Goal: Complete application form: Complete application form

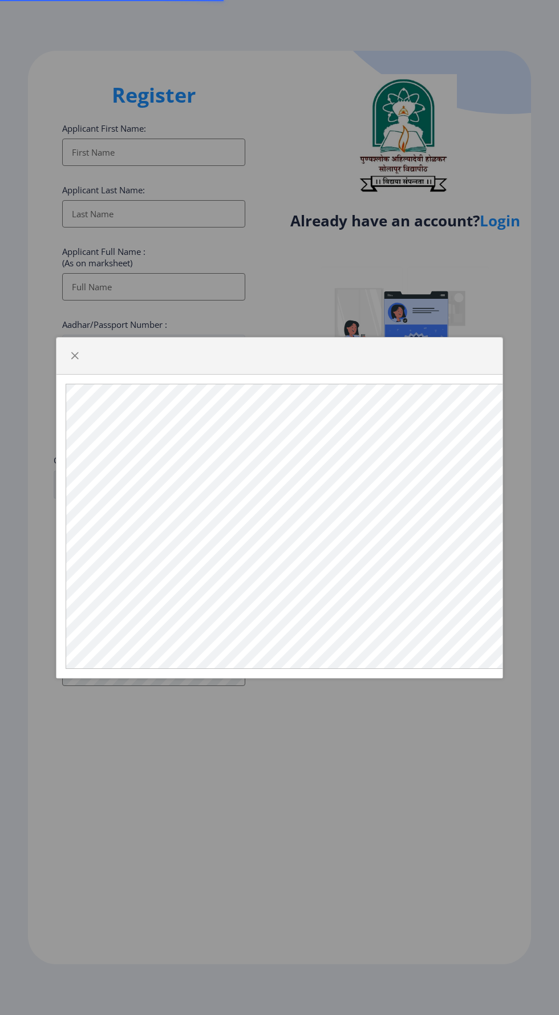
select select
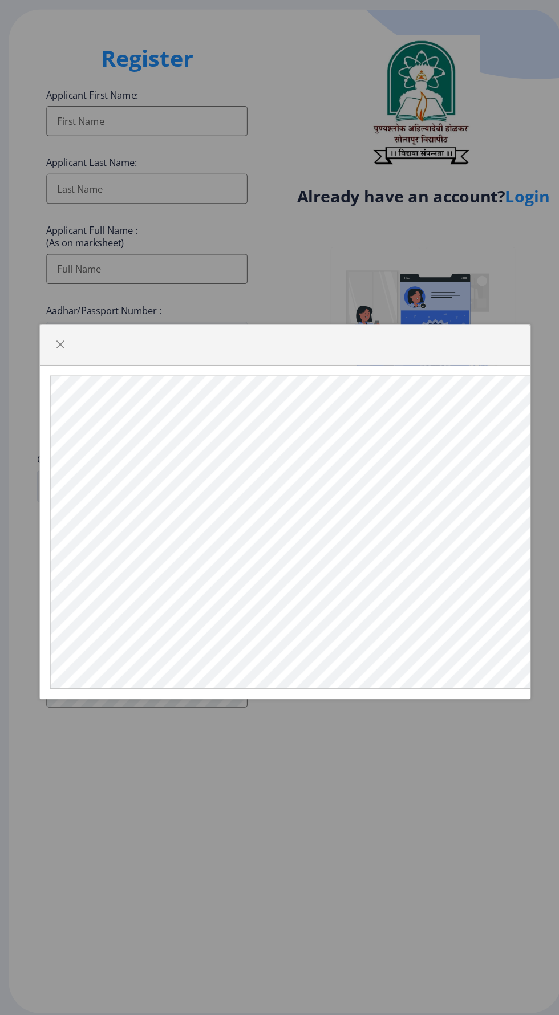
click at [356, 639] on div at bounding box center [279, 507] width 559 height 1015
click at [79, 360] on span "button" at bounding box center [74, 355] width 9 height 9
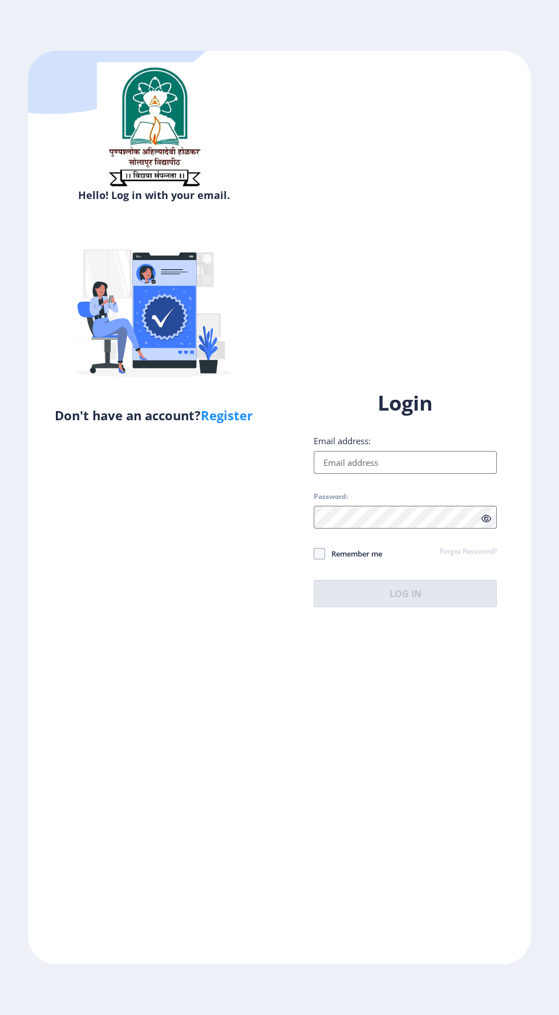
click at [431, 474] on input "Email address:" at bounding box center [405, 462] width 183 height 23
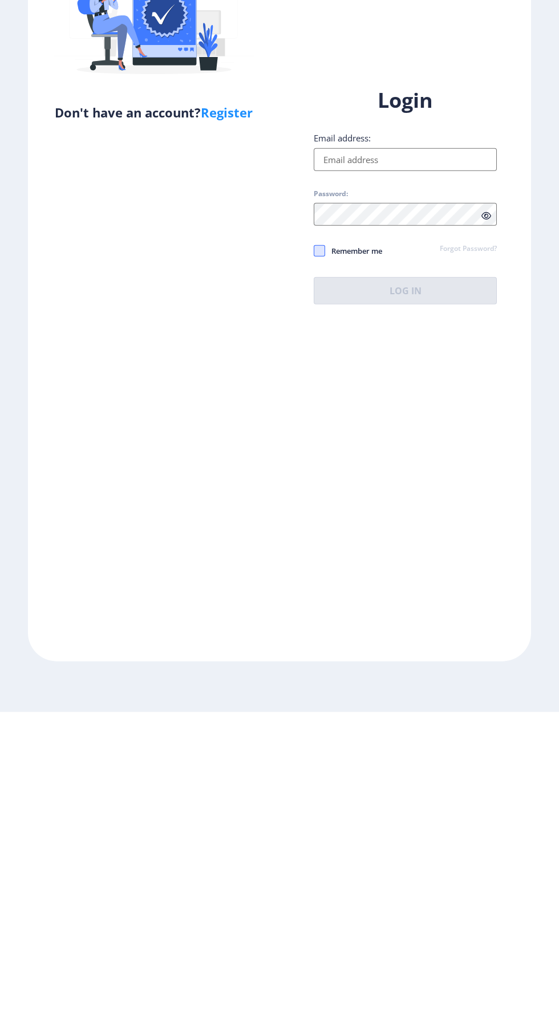
click at [319, 559] on span at bounding box center [319, 553] width 11 height 11
click at [314, 554] on input "Remember me" at bounding box center [314, 554] width 1 height 1
checkbox input "true"
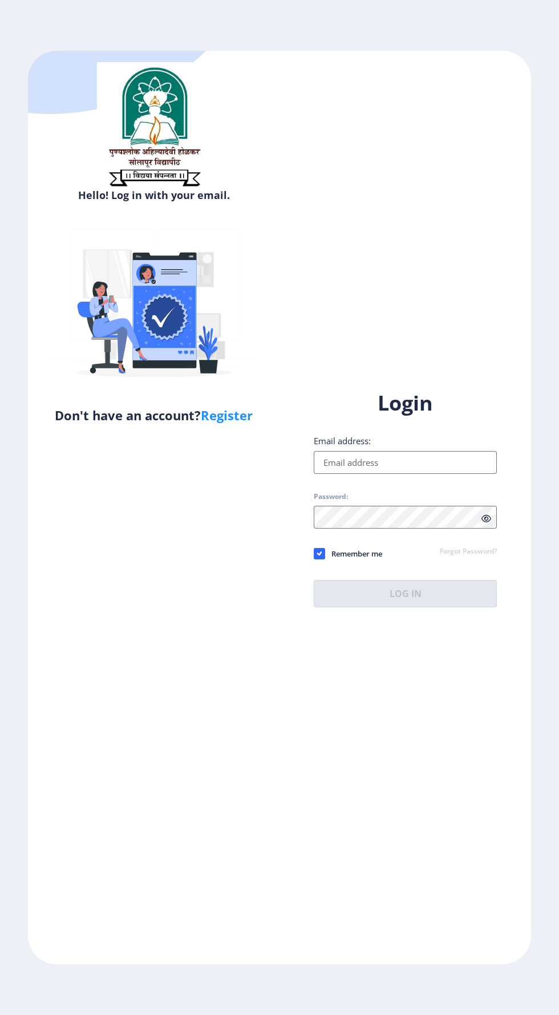
click at [441, 474] on input "Email address:" at bounding box center [405, 462] width 183 height 23
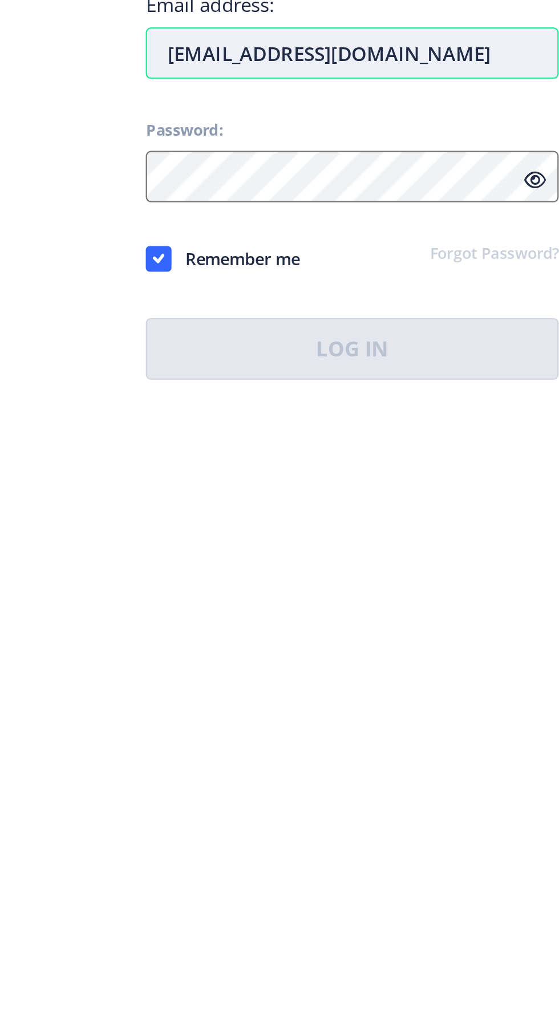
type input "[EMAIL_ADDRESS][DOMAIN_NAME]"
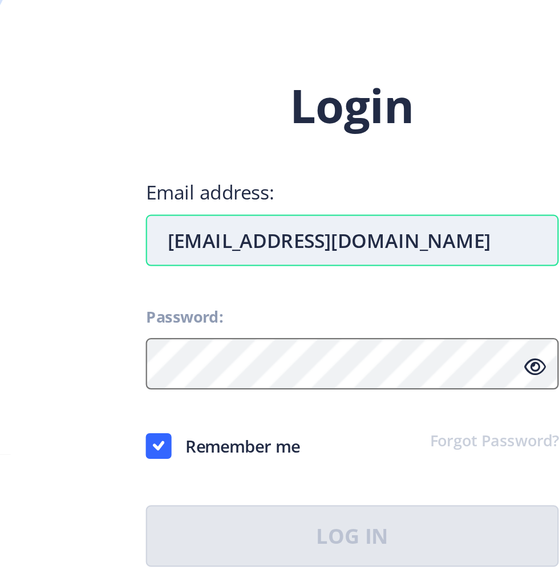
scroll to position [86, 0]
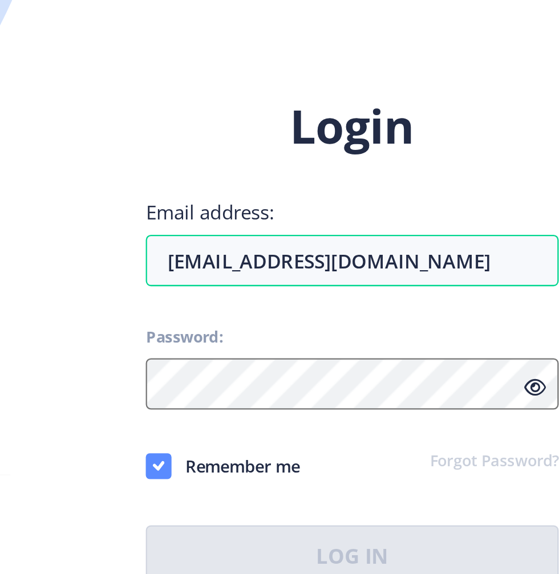
click at [323, 290] on div "Login Email address: ak7387872494@gmail.com Password: Remember me Forgot Passwo…" at bounding box center [405, 278] width 183 height 218
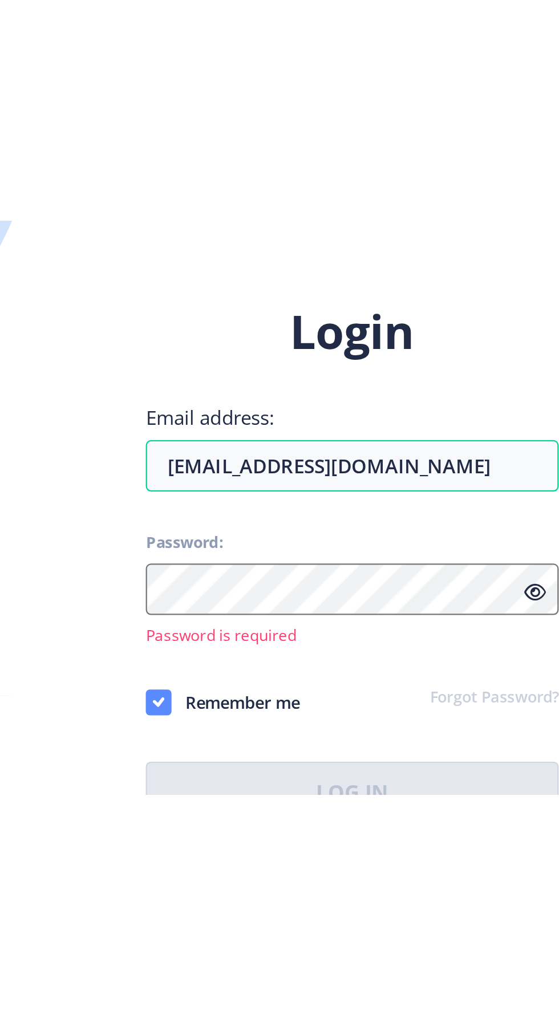
scroll to position [87, 0]
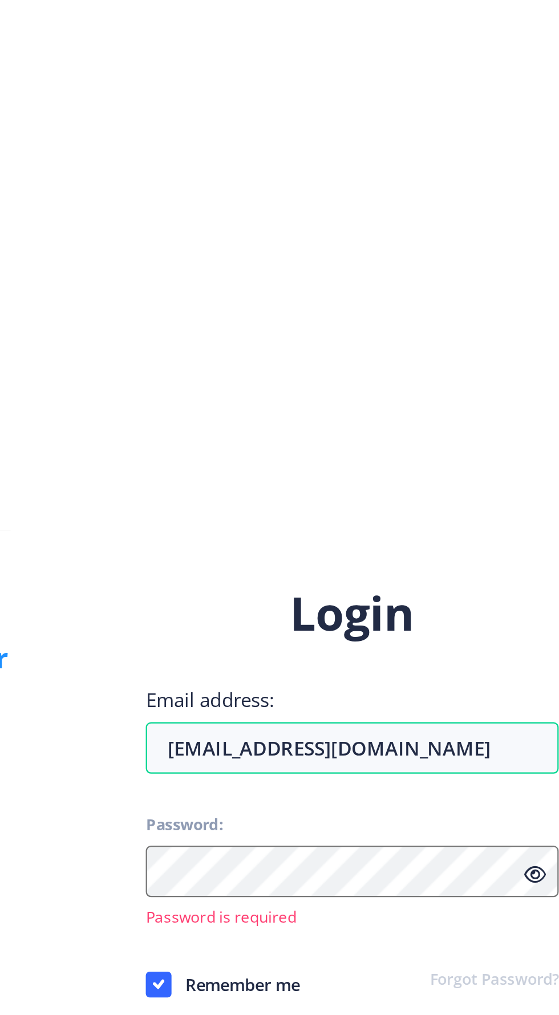
click at [463, 554] on link "Forgot Password?" at bounding box center [468, 559] width 57 height 10
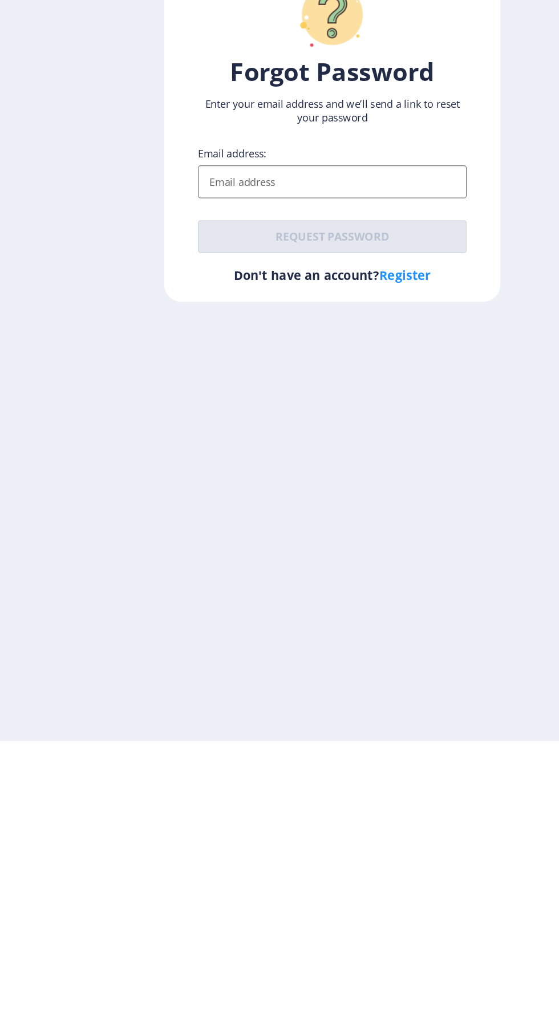
click at [197, 563] on input "Email address:" at bounding box center [280, 549] width 224 height 27
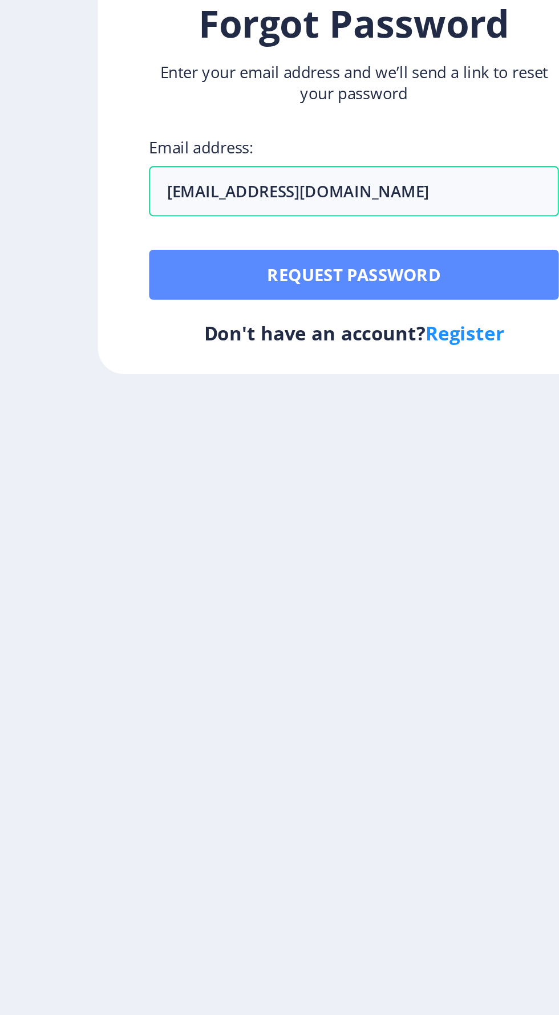
type input "[EMAIL_ADDRESS][DOMAIN_NAME]"
click at [208, 609] on button "Request password" at bounding box center [280, 595] width 224 height 27
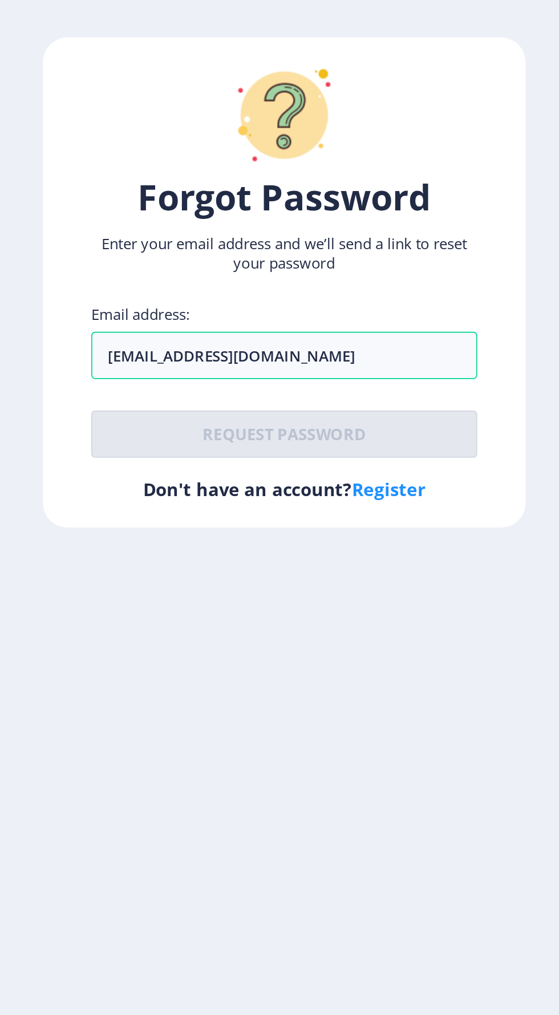
click at [346, 634] on link "Register" at bounding box center [340, 627] width 43 height 14
select select
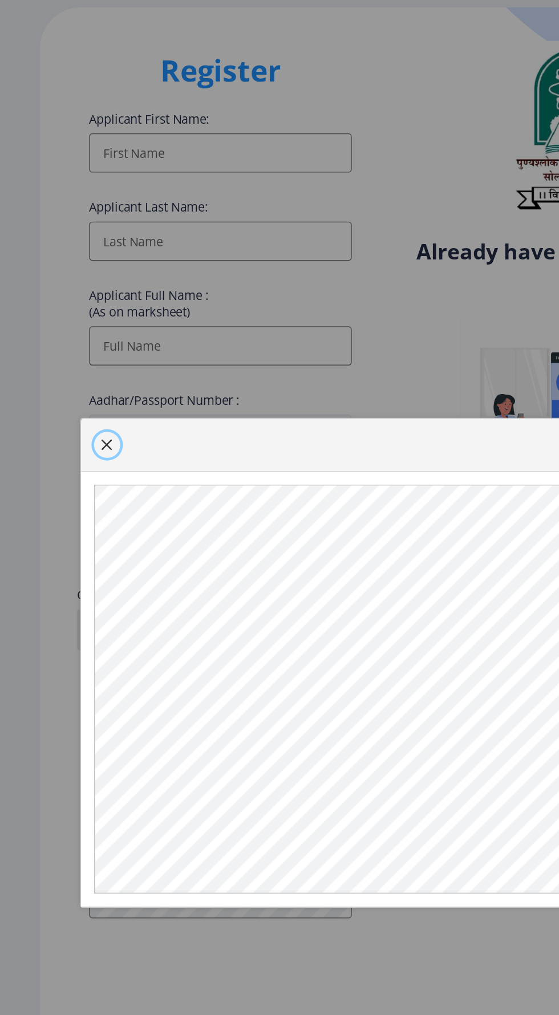
click at [75, 360] on span "button" at bounding box center [74, 355] width 9 height 9
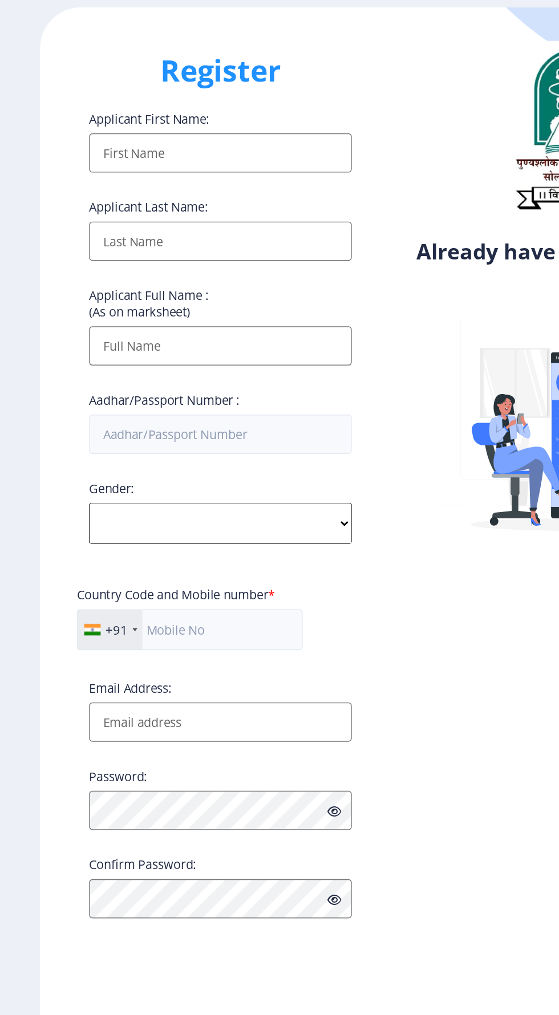
click at [98, 156] on input "Applicant First Name:" at bounding box center [153, 152] width 183 height 27
type input "Akash"
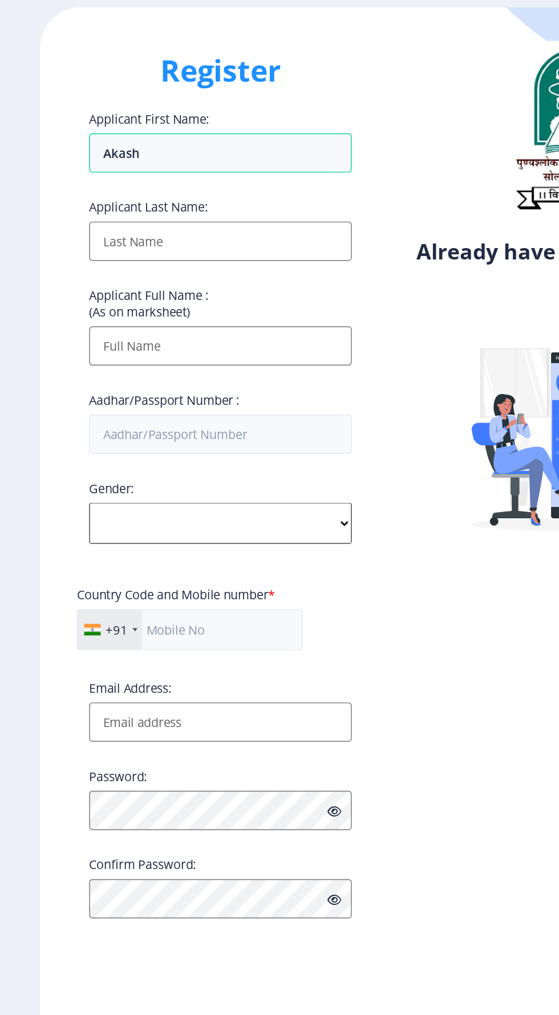
click at [87, 222] on input "Applicant First Name:" at bounding box center [153, 213] width 183 height 27
type input "A"
type input "Deshmukh"
click at [86, 287] on input "Applicant First Name:" at bounding box center [153, 286] width 183 height 27
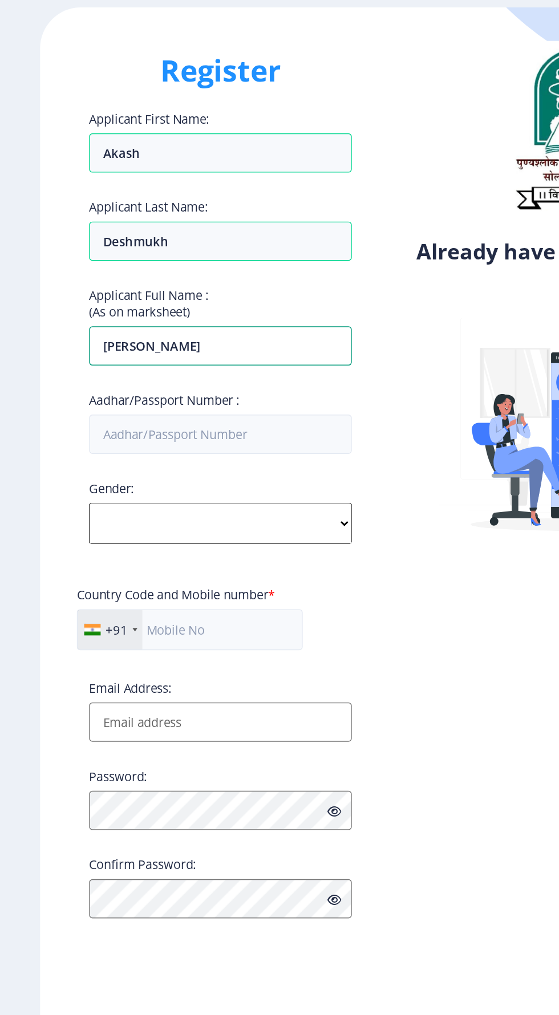
type input "Akash Chandrakant Deshmukh"
click at [93, 330] on label "Aadhar/Passport Number :" at bounding box center [114, 324] width 105 height 11
click at [93, 335] on input "Aadhar/Passport Number :" at bounding box center [153, 348] width 183 height 27
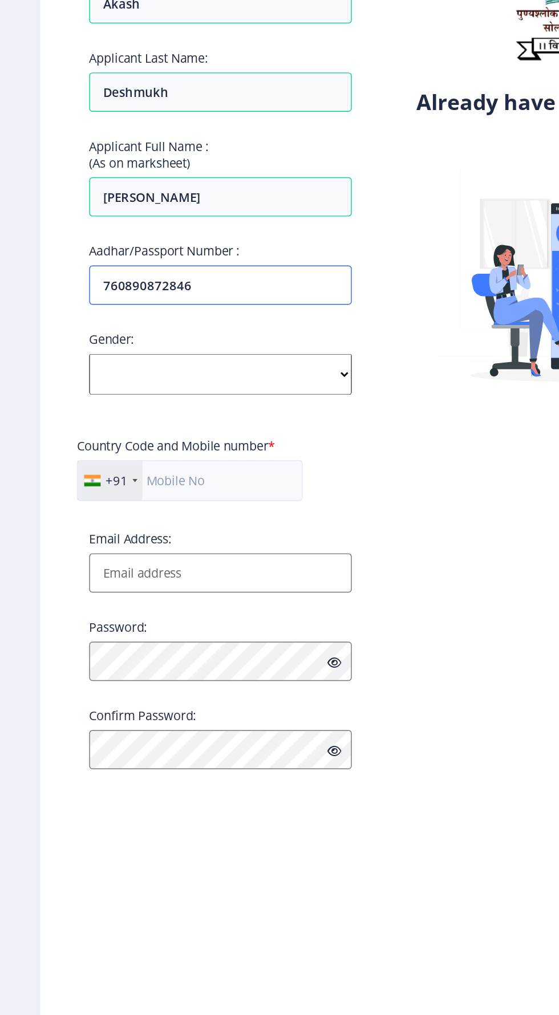
type input "760890872846"
click at [108, 407] on select "Select Gender Male Female Other" at bounding box center [153, 410] width 183 height 29
select select "Male"
click at [62, 400] on select "Select Gender Male Female Other" at bounding box center [153, 410] width 183 height 29
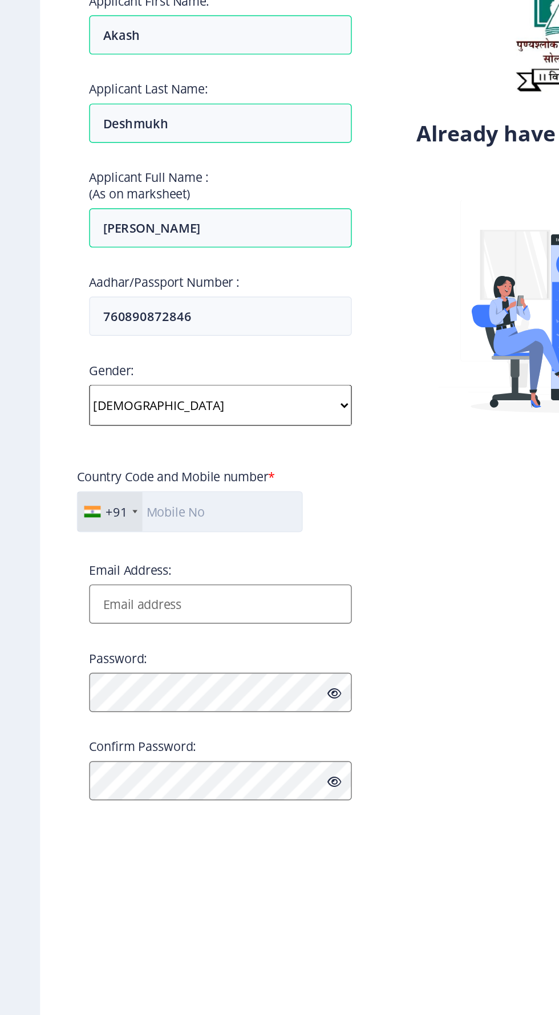
click at [131, 487] on input "text" at bounding box center [132, 484] width 157 height 29
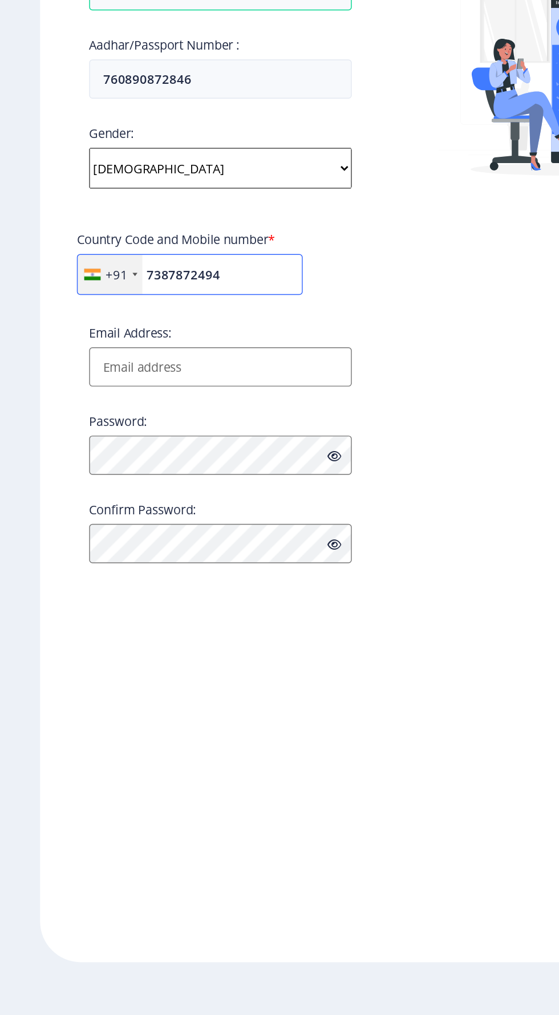
type input "7387872494"
click at [92, 555] on input "Email Address:" at bounding box center [153, 549] width 183 height 27
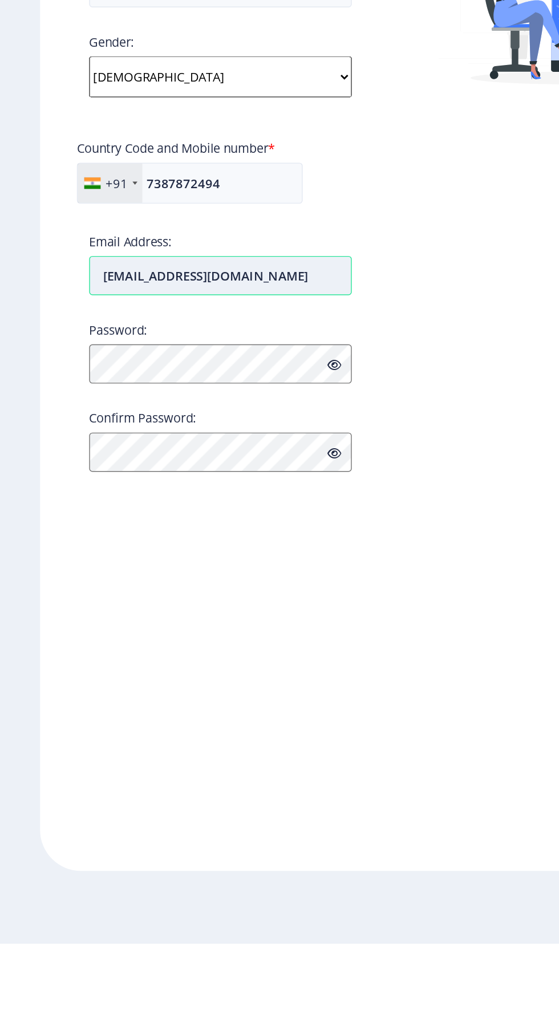
type input "[EMAIL_ADDRESS][DOMAIN_NAME]"
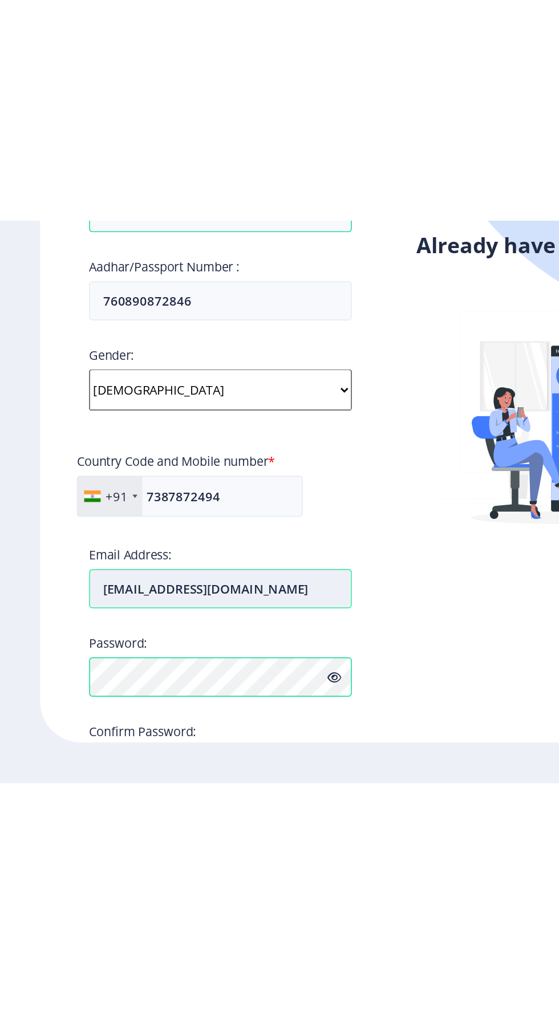
scroll to position [87, 0]
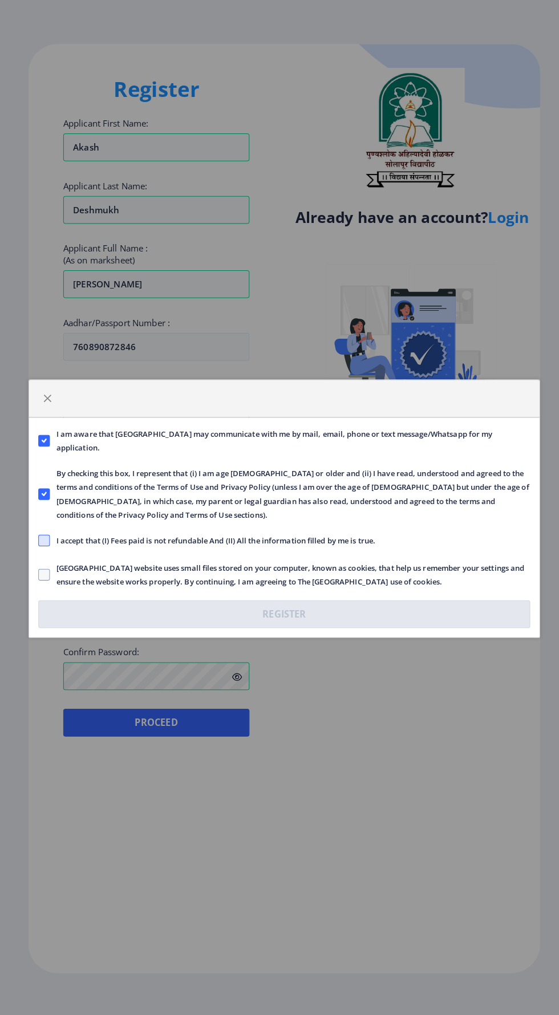
click at [43, 539] on span at bounding box center [43, 538] width 11 height 11
click at [38, 539] on input "I accept that (I) Fees paid is not refundable And (II) All the information fill…" at bounding box center [38, 539] width 1 height 1
checkbox input "true"
click at [43, 573] on span at bounding box center [43, 572] width 11 height 11
click at [38, 573] on input "Solapur University website uses small files stored on your computer, known as c…" at bounding box center [38, 573] width 1 height 1
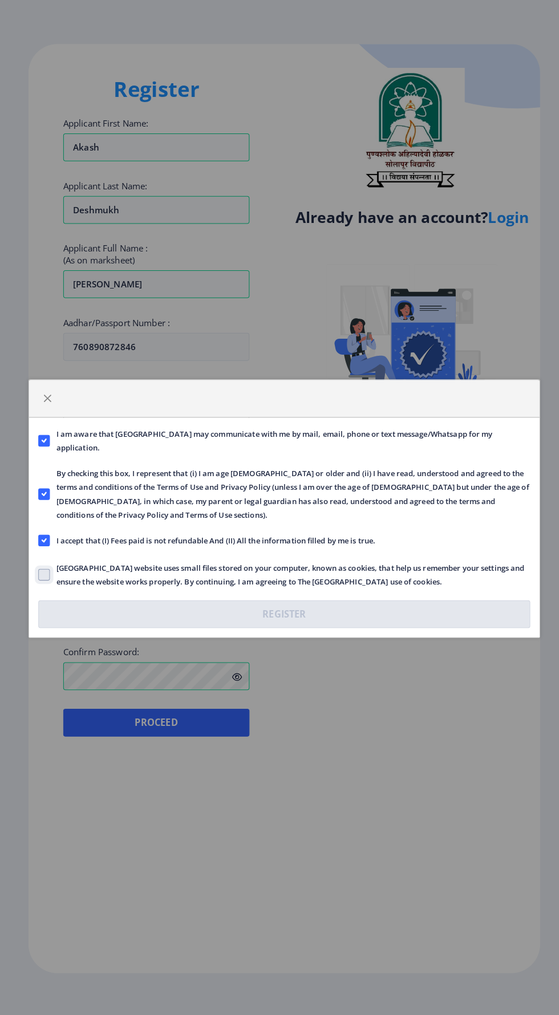
checkbox input "true"
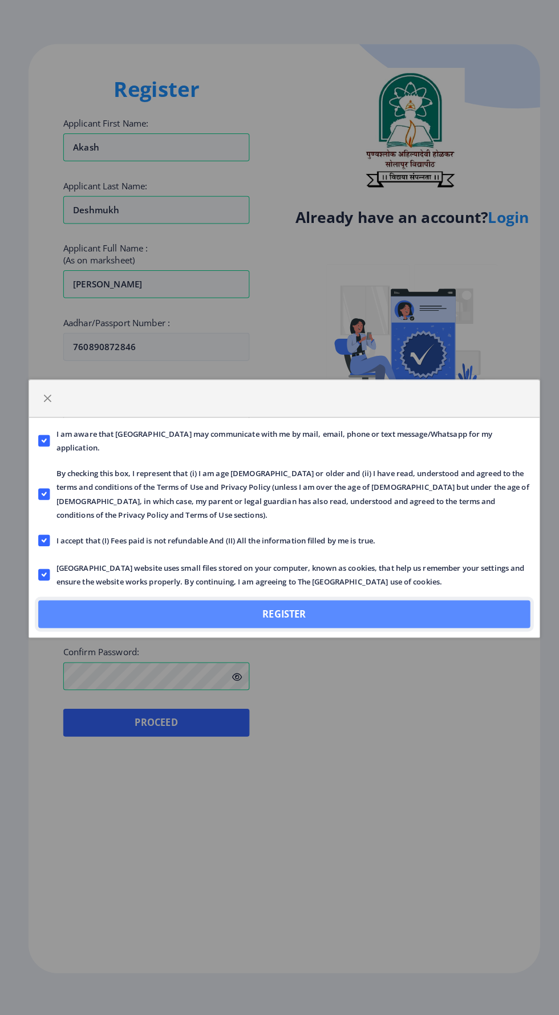
click at [421, 609] on button "Register" at bounding box center [280, 611] width 484 height 27
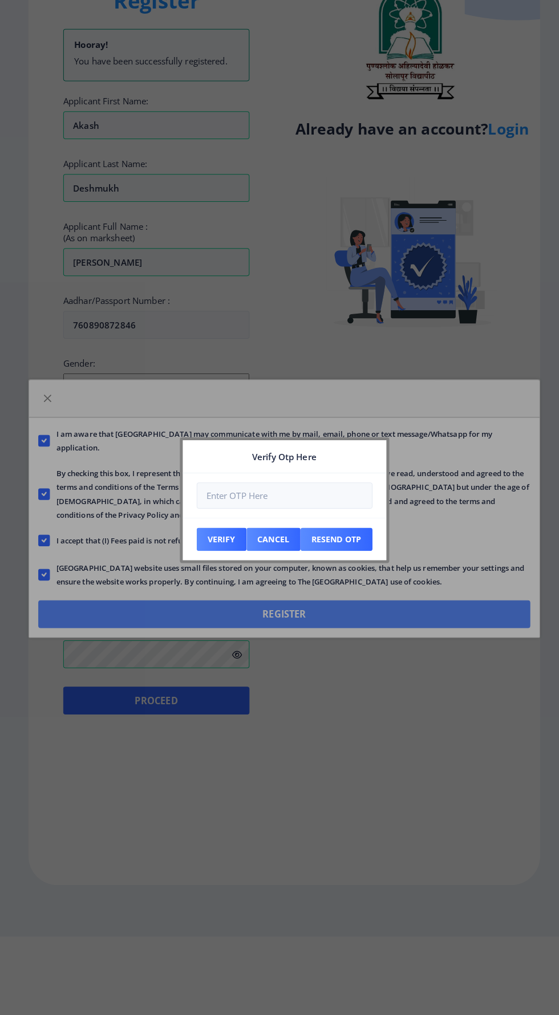
scroll to position [0, 0]
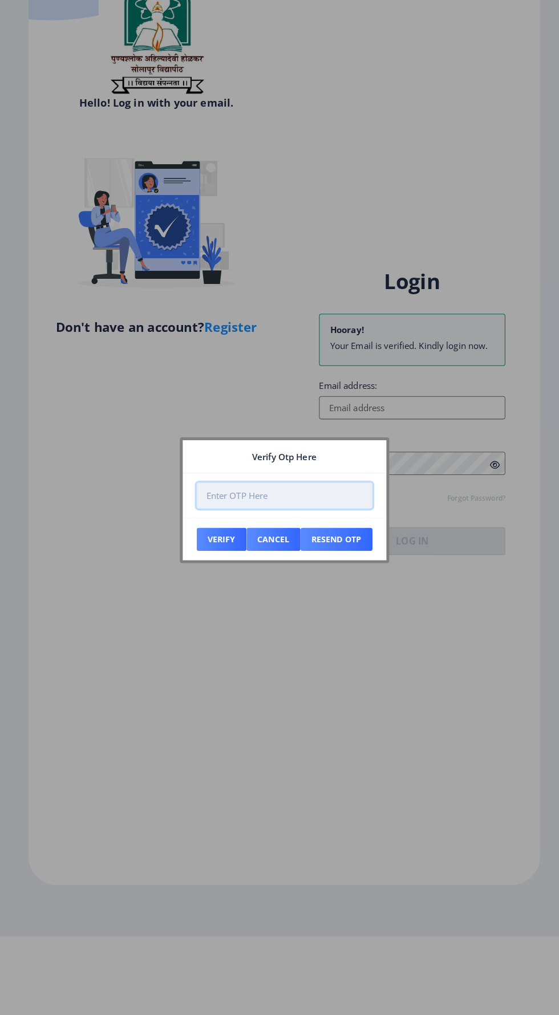
click at [232, 495] on input "number" at bounding box center [279, 495] width 173 height 26
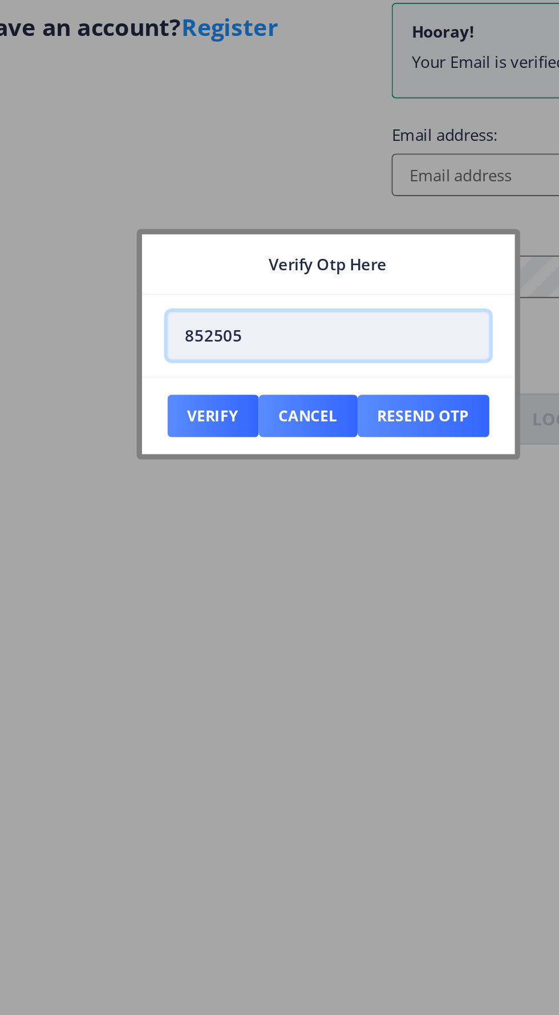
type input "852505"
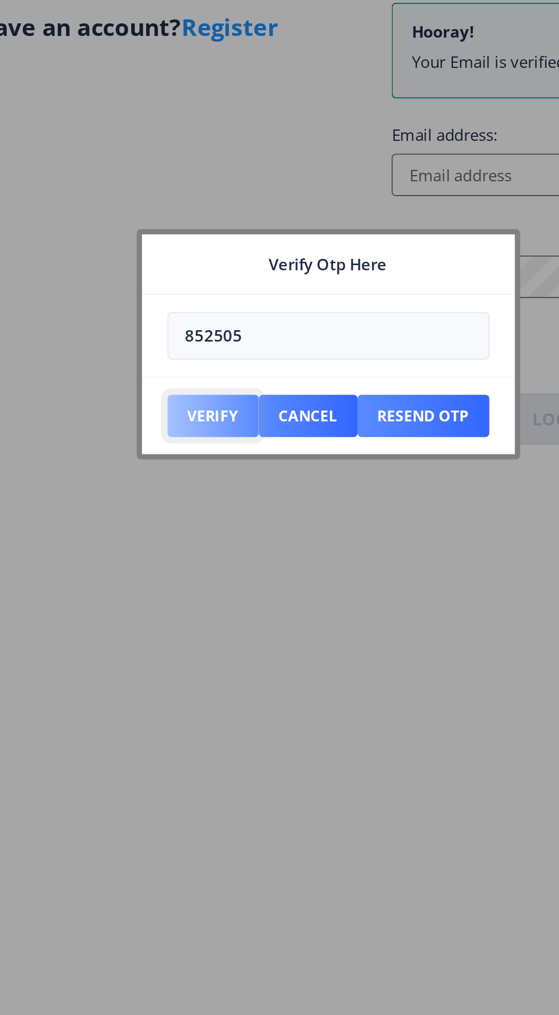
click at [212, 536] on button "Verify" at bounding box center [217, 537] width 49 height 23
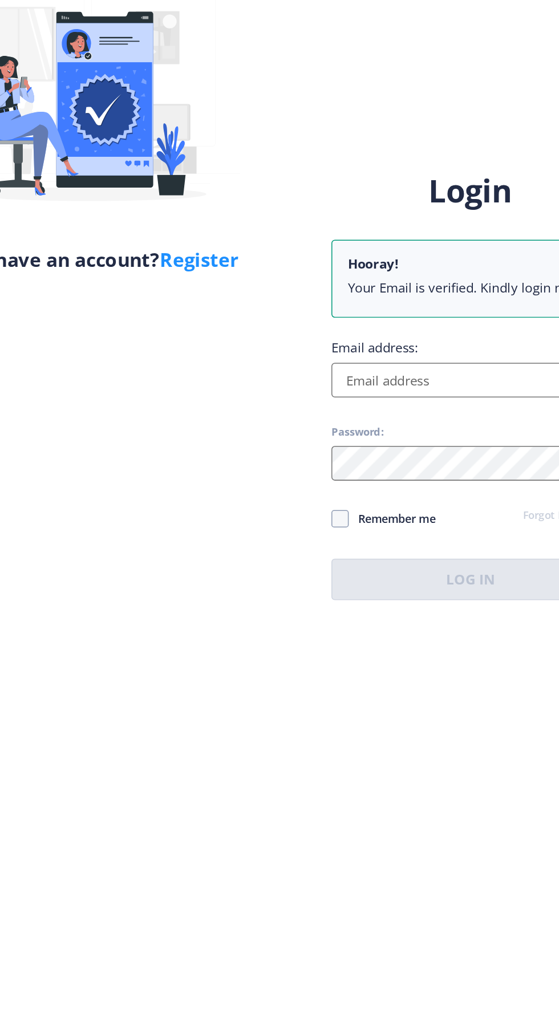
scroll to position [87, 0]
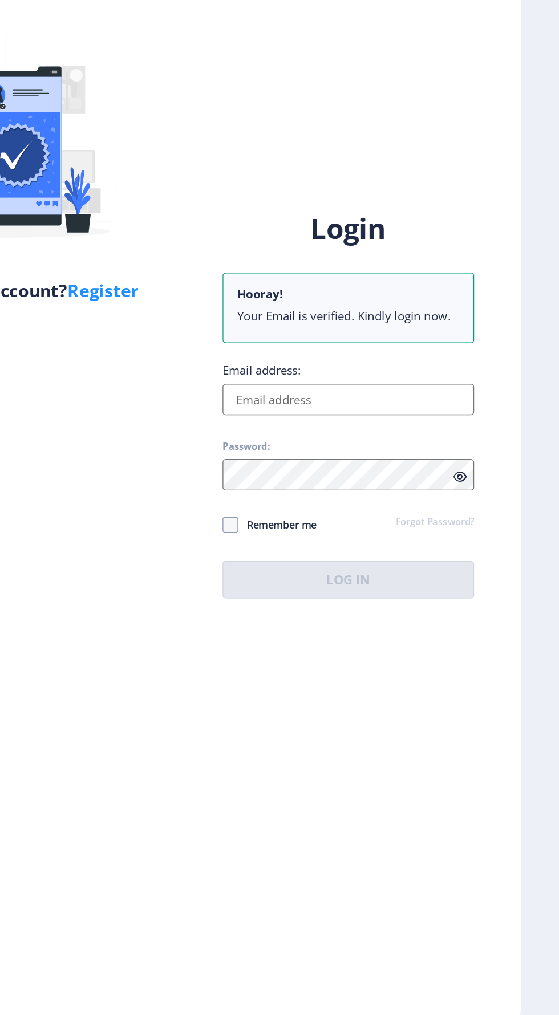
click at [359, 484] on input "Email address:" at bounding box center [405, 495] width 183 height 23
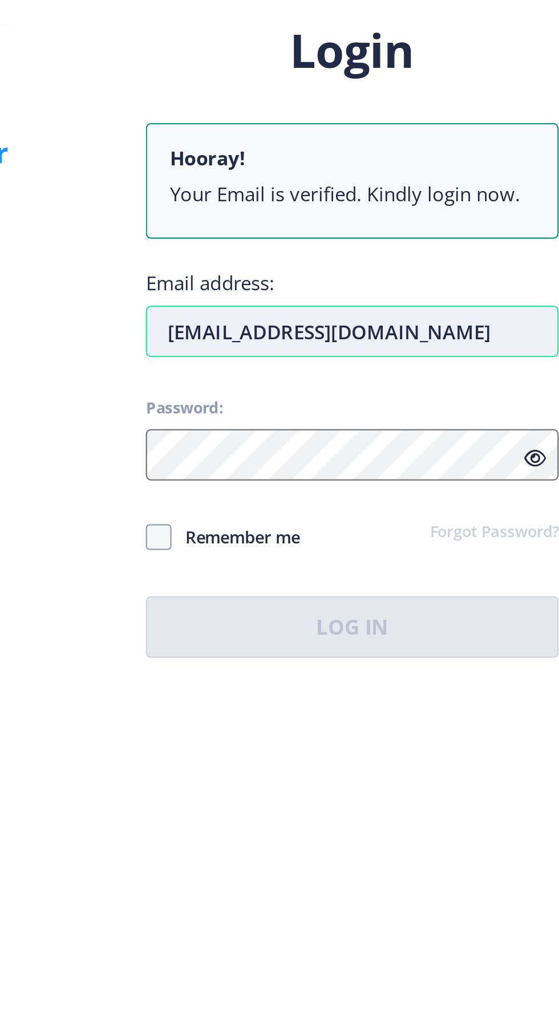
type input "[EMAIL_ADDRESS][DOMAIN_NAME]"
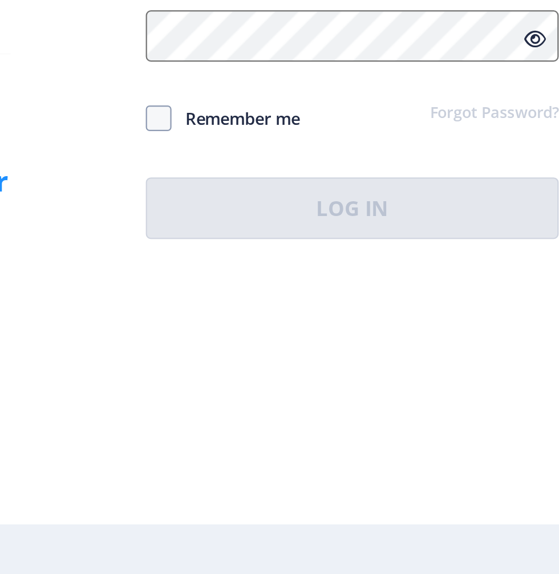
scroll to position [86, 0]
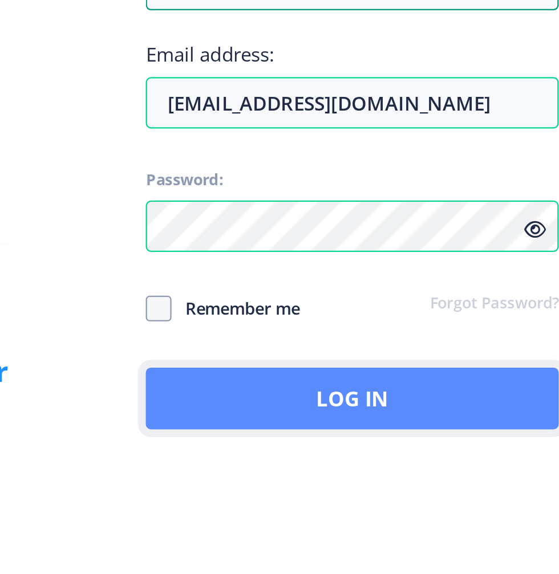
click at [339, 392] on button "Log In" at bounding box center [405, 405] width 183 height 27
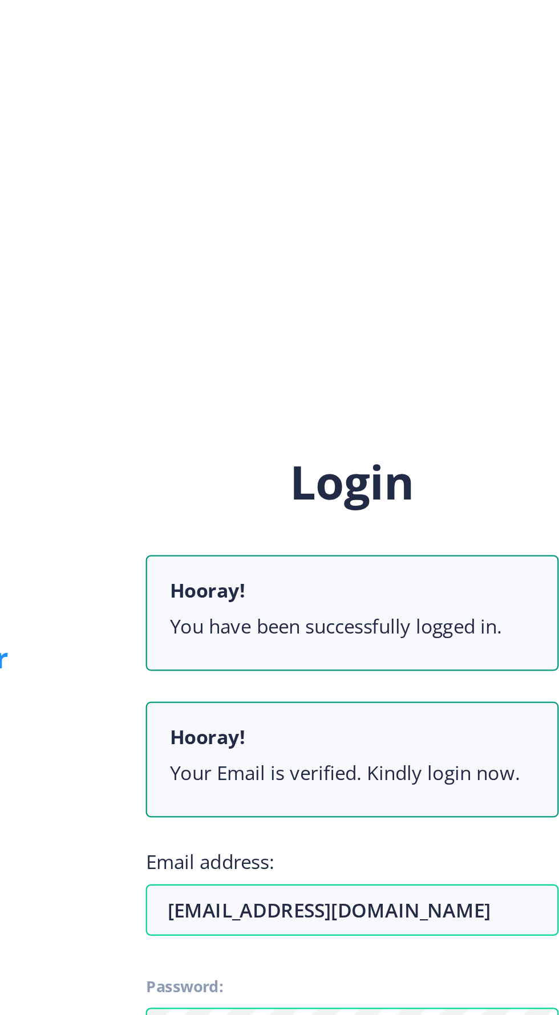
scroll to position [0, 0]
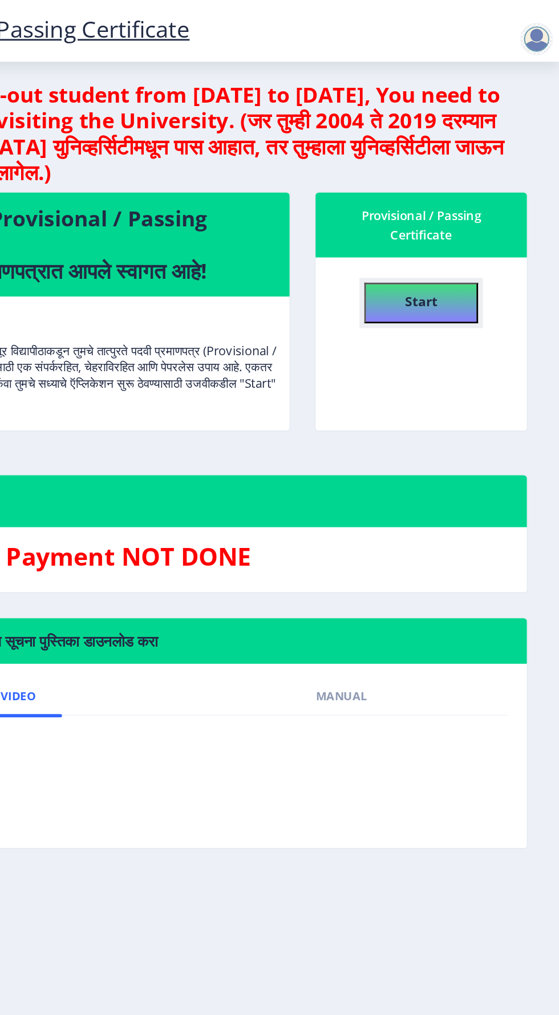
click at [457, 202] on h4 "Start" at bounding box center [462, 210] width 23 height 21
select select
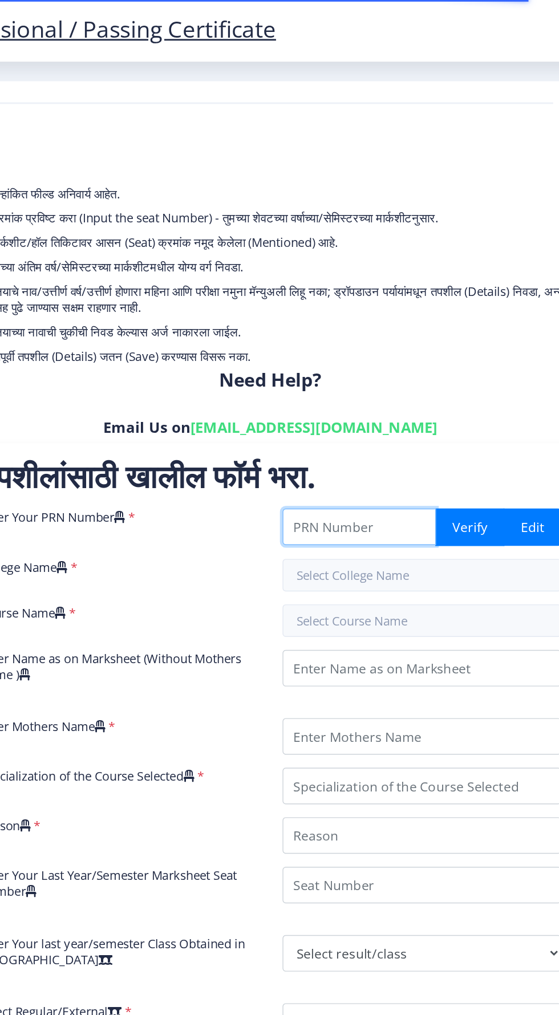
click at [356, 367] on input "Enter Your PRN Number" at bounding box center [358, 370] width 108 height 26
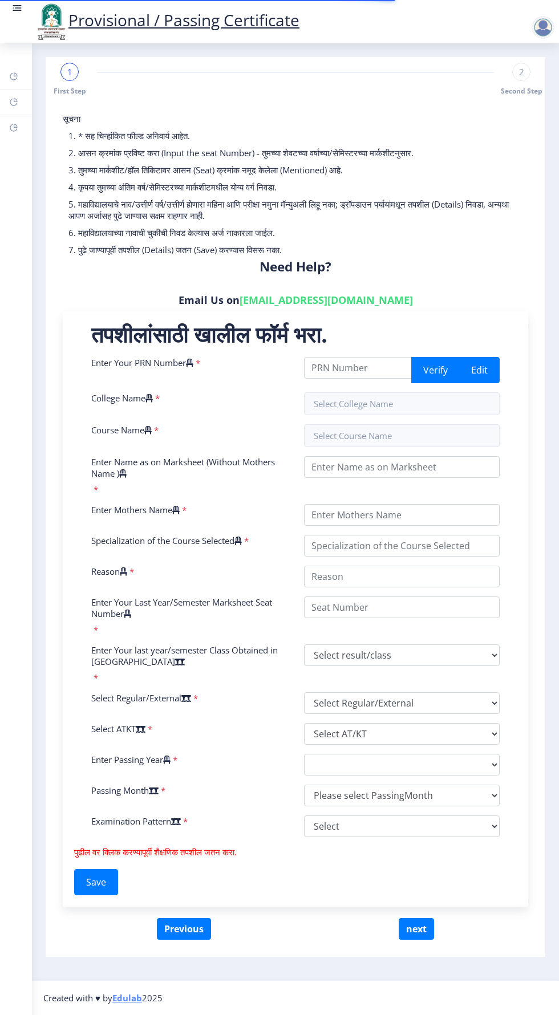
select select
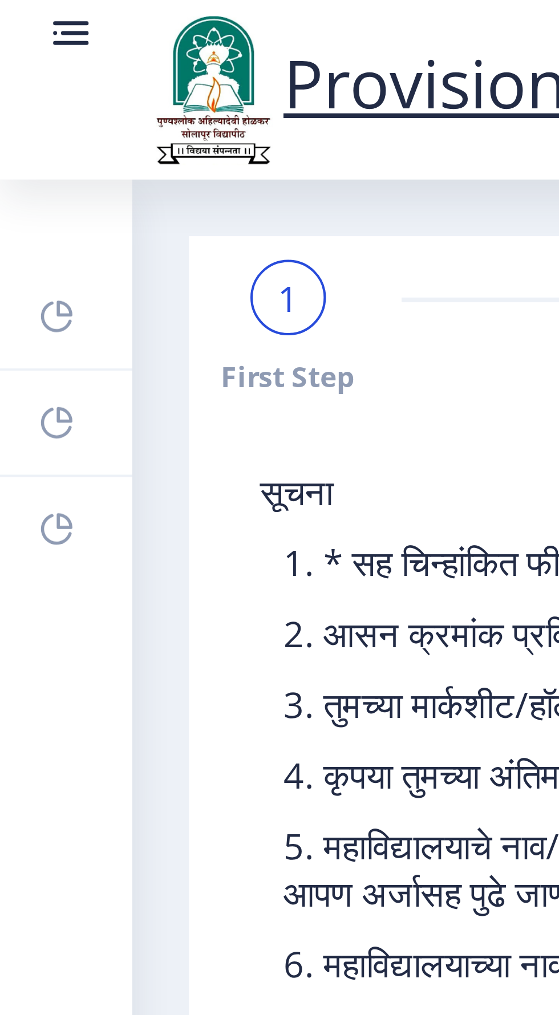
click at [13, 5] on rect at bounding box center [16, 7] width 11 height 11
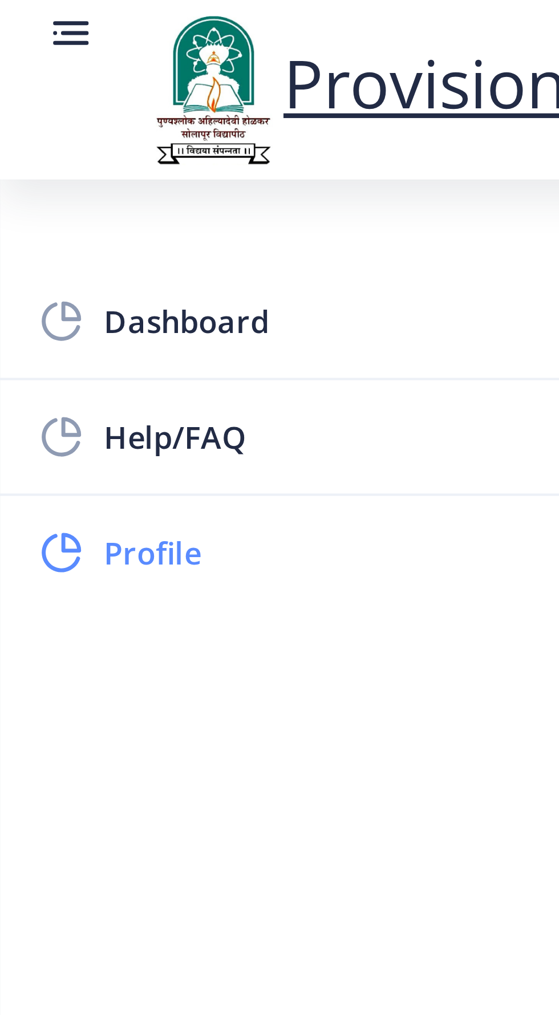
click at [44, 132] on span "Profile" at bounding box center [81, 134] width 112 height 14
select select "Male"
type input "738-787-24"
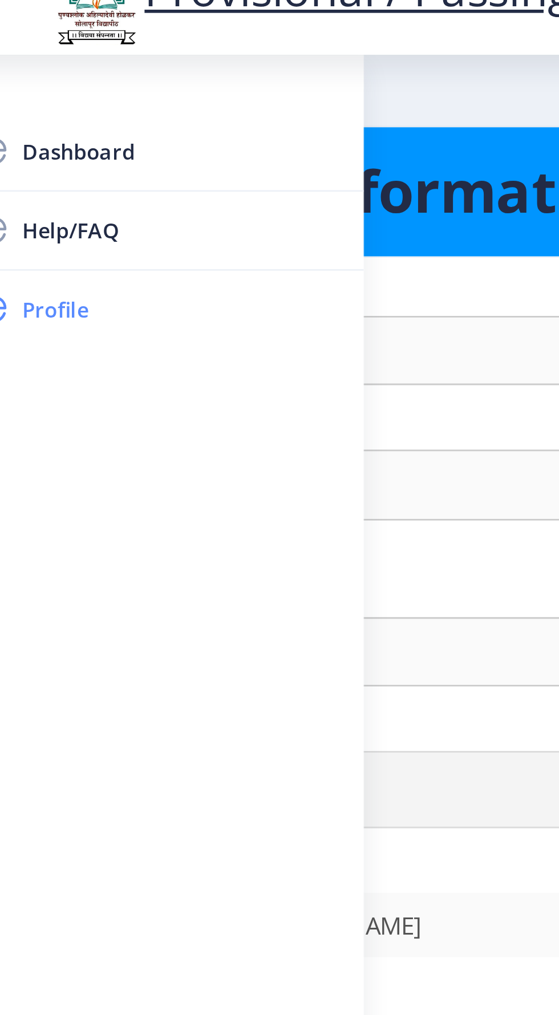
click at [40, 131] on span "Profile" at bounding box center [81, 134] width 112 height 14
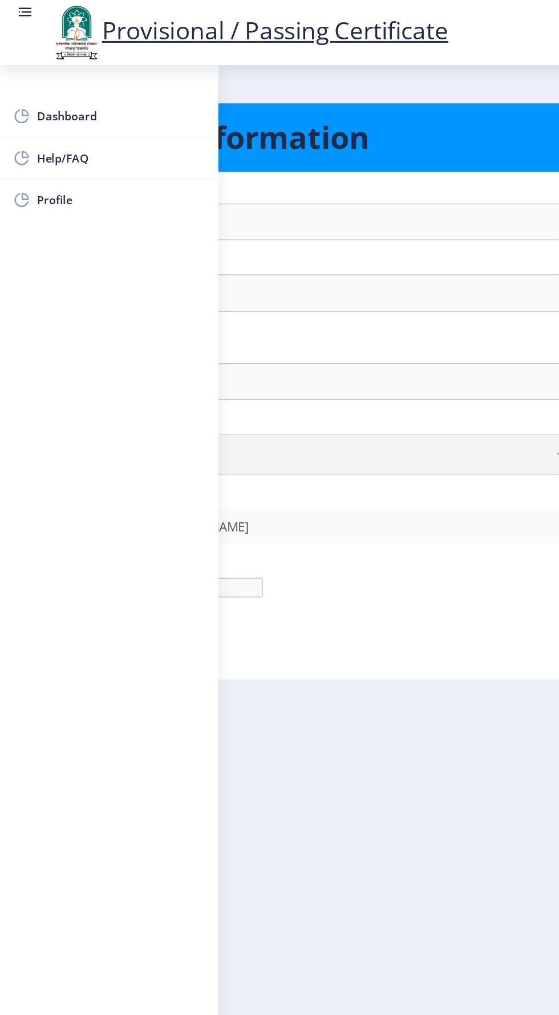
click at [318, 534] on nb-layout-column "Personal Information First Name : Akash Last Name: Deshmukh Full Name : (As on …" at bounding box center [279, 511] width 559 height 937
select select
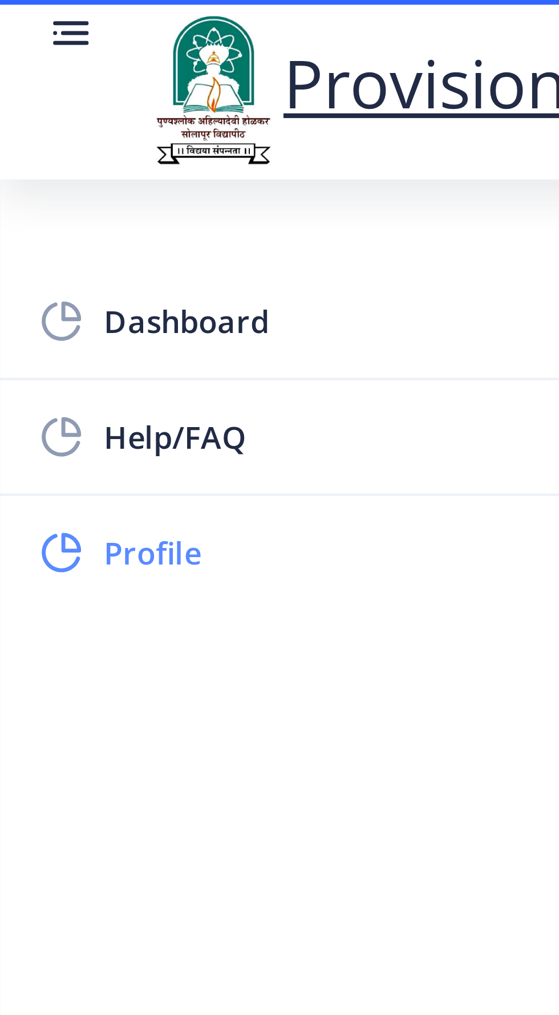
click at [39, 144] on link "Profile" at bounding box center [73, 133] width 146 height 27
select select
type input "Akash"
type input "Deshmukh"
type input "Akash Chandrakant Deshmukh"
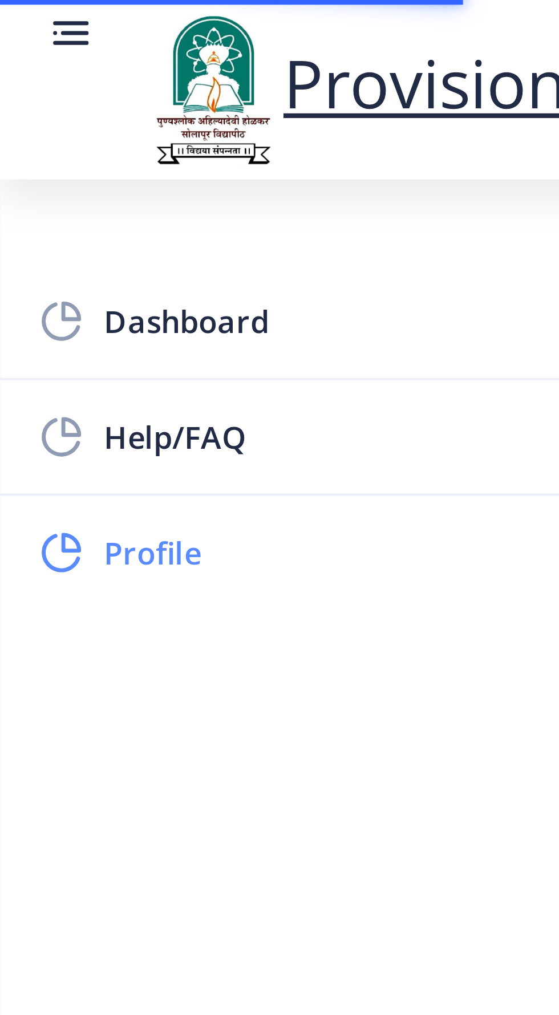
select select "Male"
type input "[EMAIL_ADDRESS][DOMAIN_NAME]"
type input "7387872494"
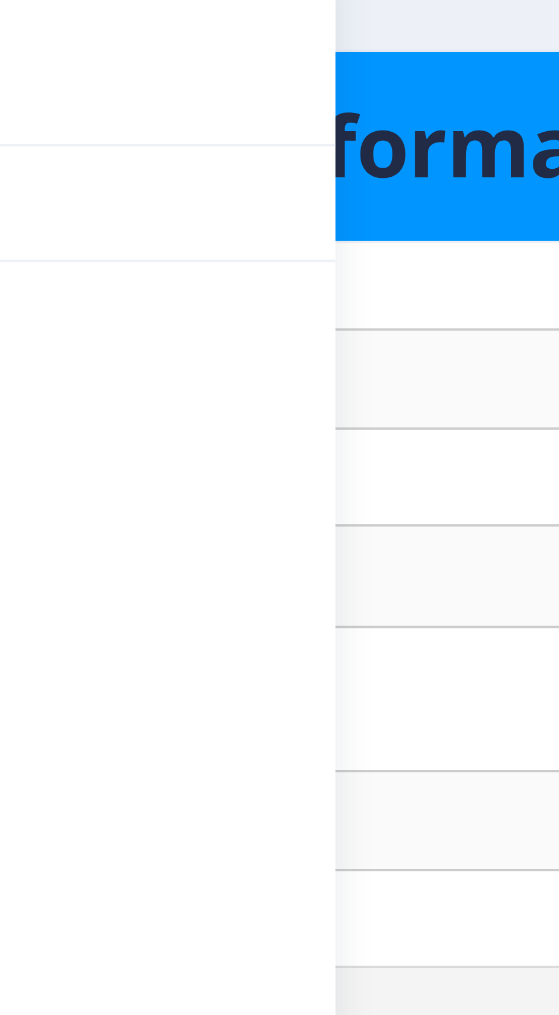
click at [182, 99] on h1 "Personal Information" at bounding box center [279, 91] width 503 height 27
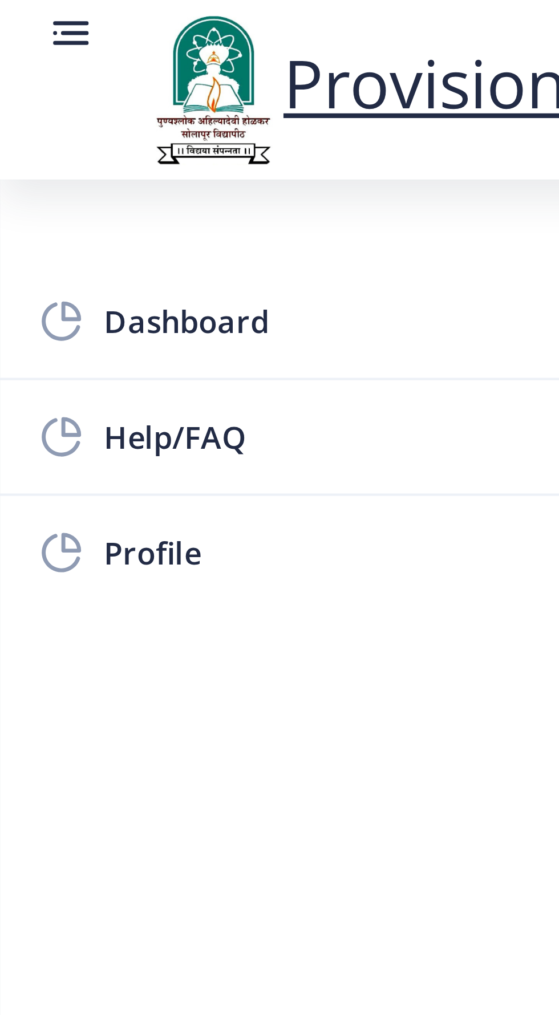
click at [15, 9] on rect at bounding box center [16, 7] width 11 height 11
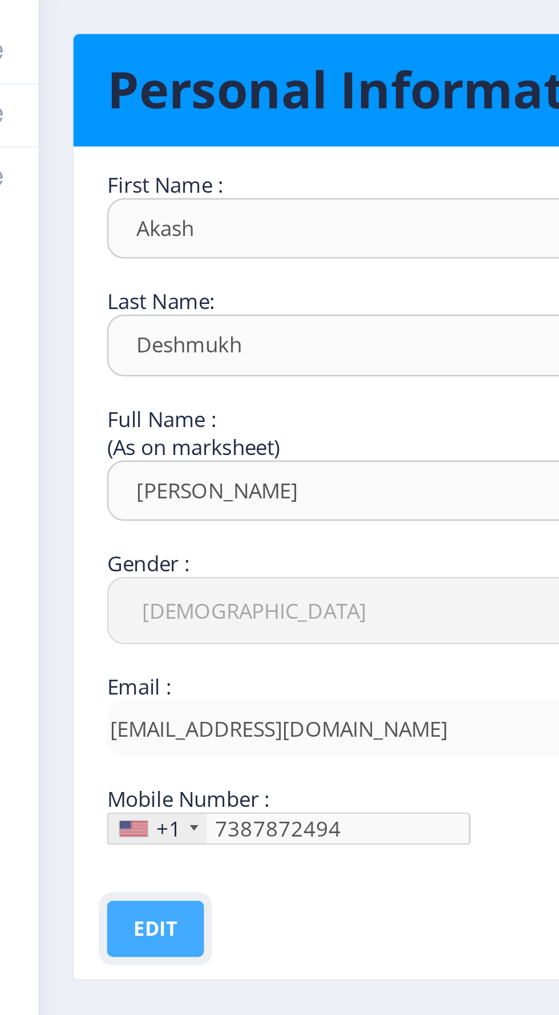
click at [87, 437] on button "Edit" at bounding box center [79, 432] width 39 height 23
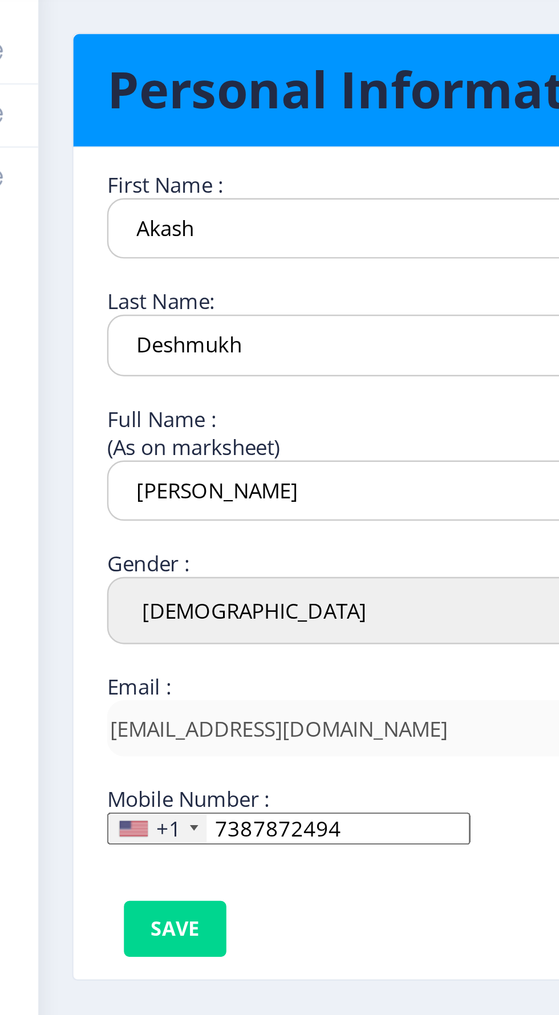
click at [133, 252] on input "Akash Chandrakant Deshmukh" at bounding box center [225, 254] width 330 height 25
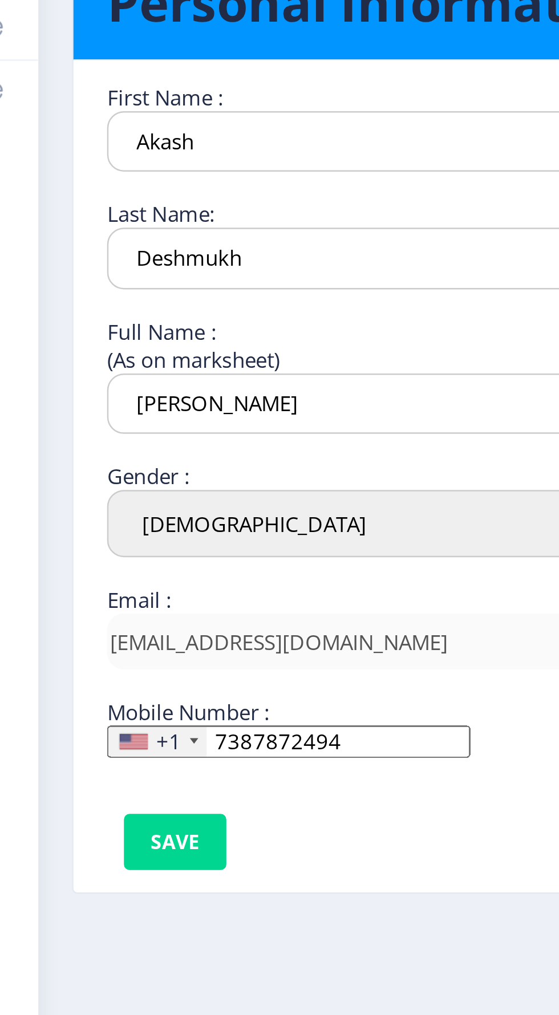
click at [197, 254] on input "Akash Chandrakant Deshmukh" at bounding box center [225, 254] width 330 height 25
click at [80, 254] on input "Akash Chandrakant" at bounding box center [225, 254] width 330 height 25
type input "Deshmukh Akash Chandrakant"
type input "DESHMUKH AKASH CHANDRAKANT"
click at [42, 241] on nb-card-body "First Name : Akash Last Name: Deshmukh Full Name : (As on marksheet) DESHMUKH A…" at bounding box center [296, 284] width 516 height 338
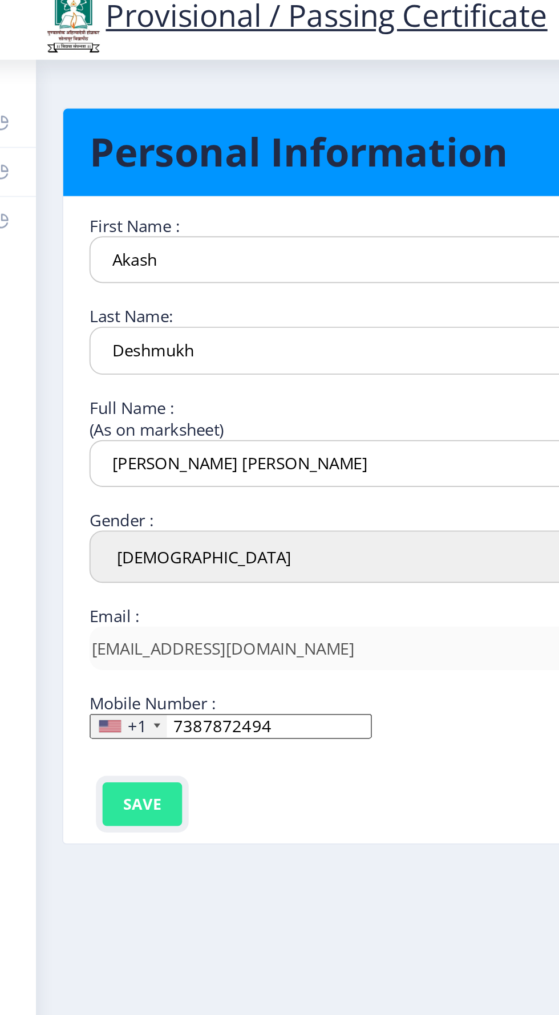
click at [85, 436] on button "Save" at bounding box center [88, 432] width 42 height 23
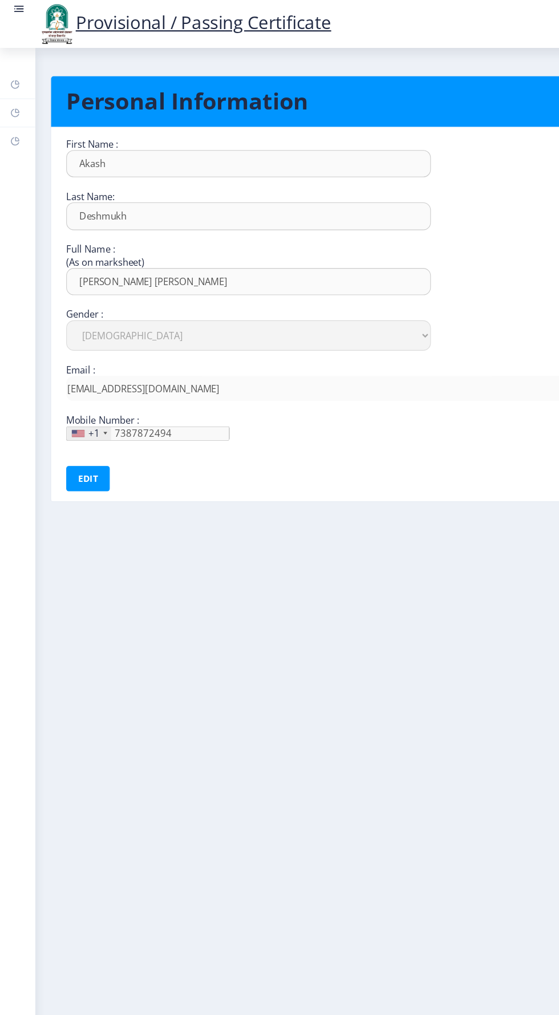
click at [38, 18] on img at bounding box center [51, 21] width 34 height 39
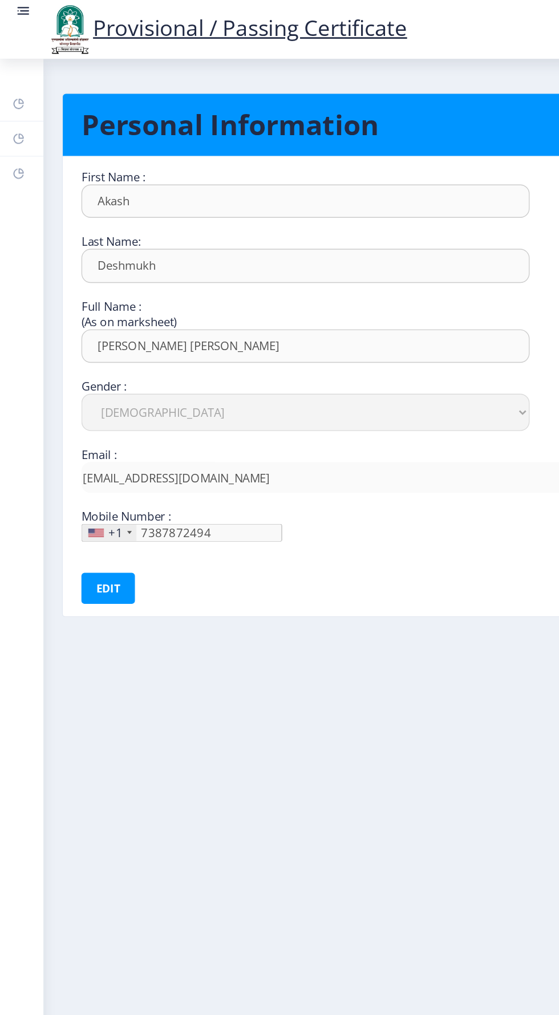
click at [21, 8] on rect at bounding box center [18, 7] width 7 height 1
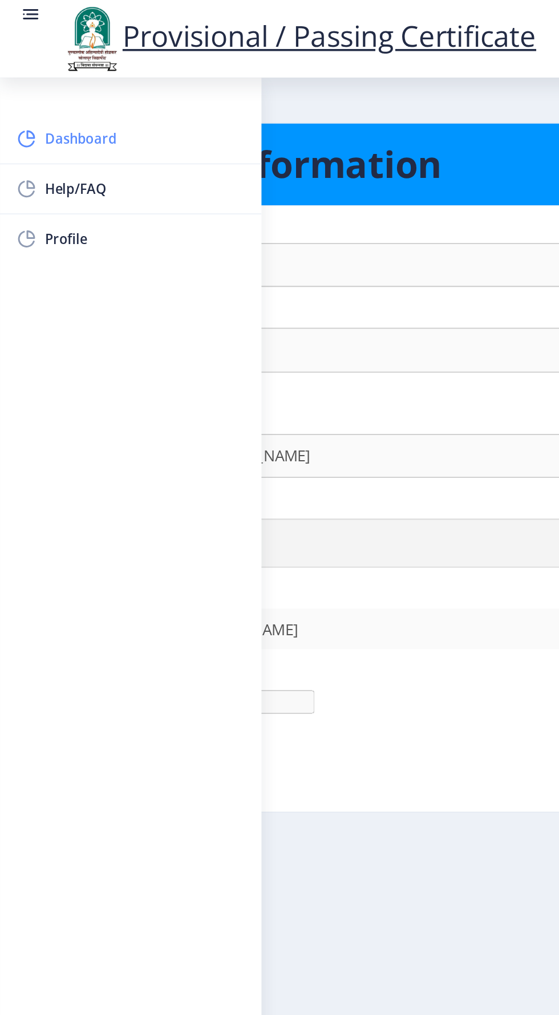
click at [50, 82] on span "Dashboard" at bounding box center [81, 78] width 112 height 14
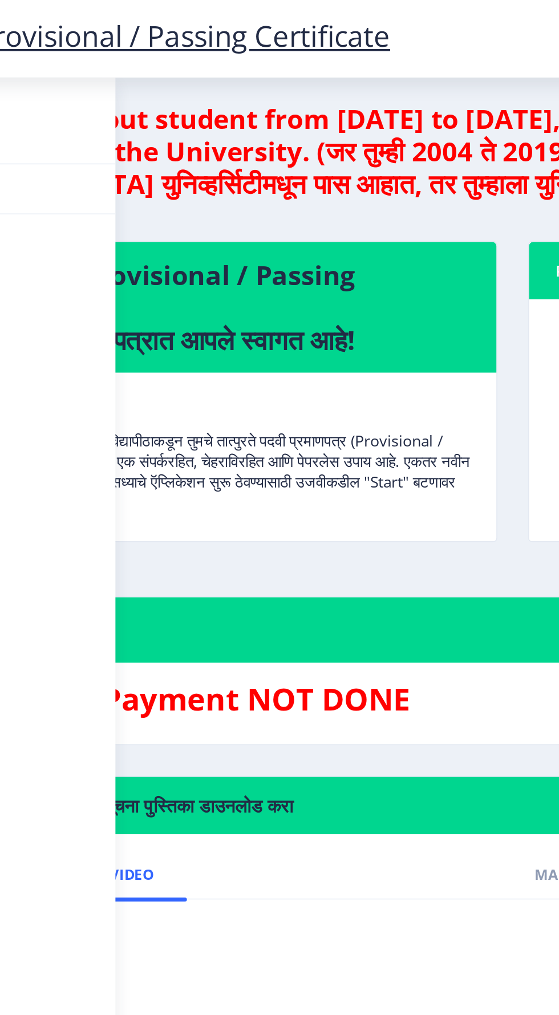
click at [233, 251] on p "पुण्यश्लोक अहिल्यादेवी होळकर सोलापूर विद्यापीठाकडून तुमचे तात्पुरते पदवी प्रमाण…" at bounding box center [191, 251] width 326 height 68
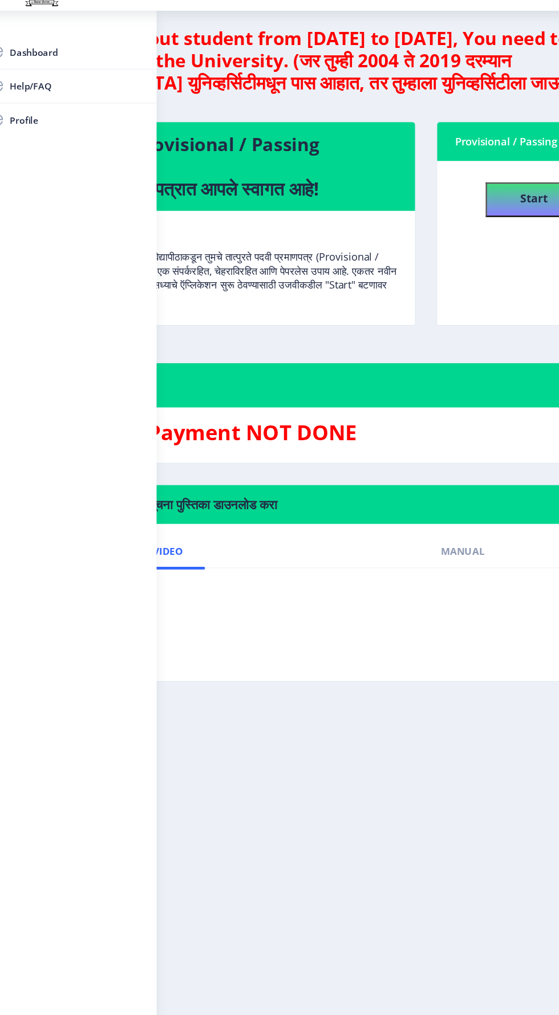
click at [350, 646] on nb-layout-column "If you are a pass-out student from 2004 to 2019, You need to apply offline by v…" at bounding box center [279, 511] width 559 height 937
click at [427, 202] on button "Start" at bounding box center [457, 199] width 80 height 29
select select
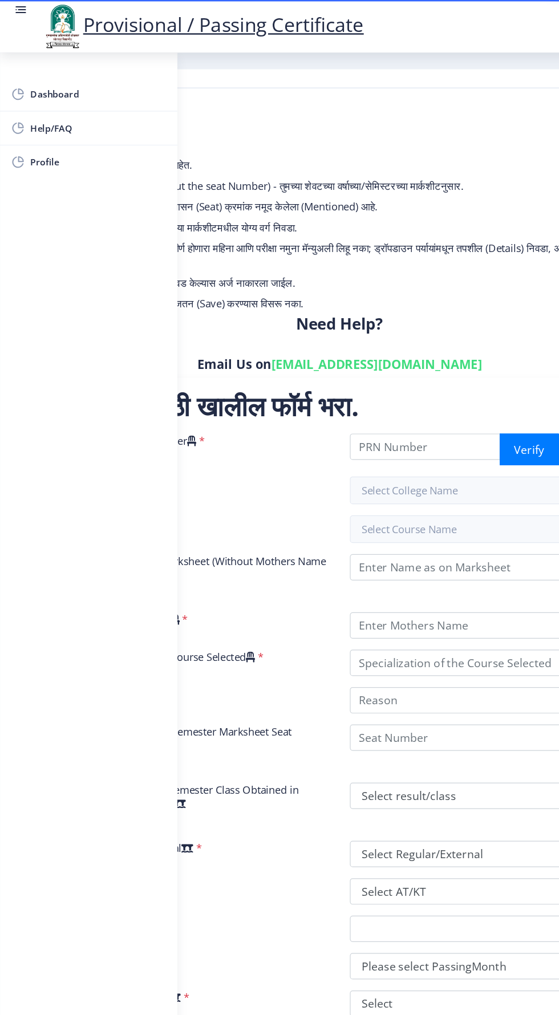
click at [38, 13] on img at bounding box center [51, 21] width 34 height 39
click at [40, 11] on img at bounding box center [51, 21] width 34 height 39
click at [39, 17] on img at bounding box center [51, 21] width 34 height 39
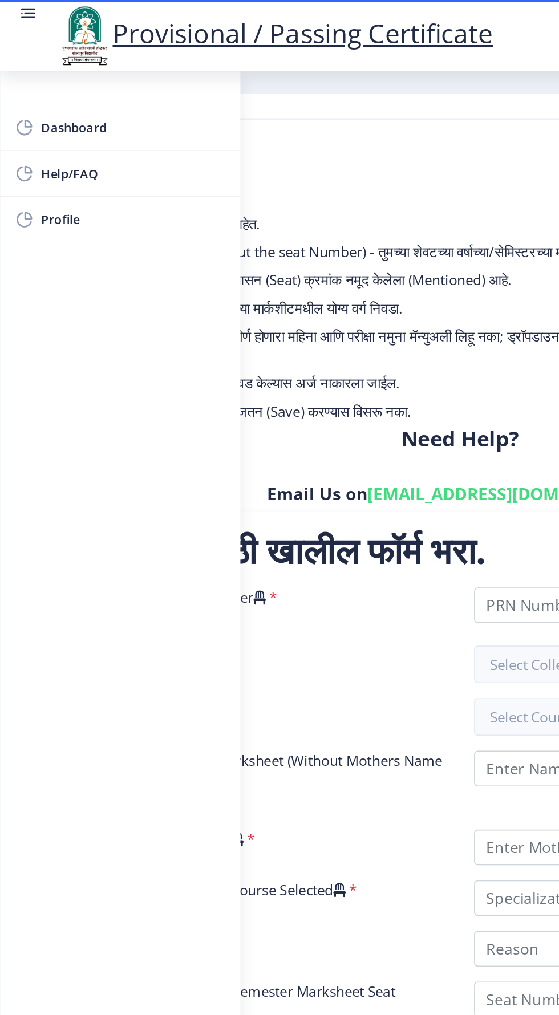
click at [18, 8] on rect at bounding box center [18, 7] width 7 height 1
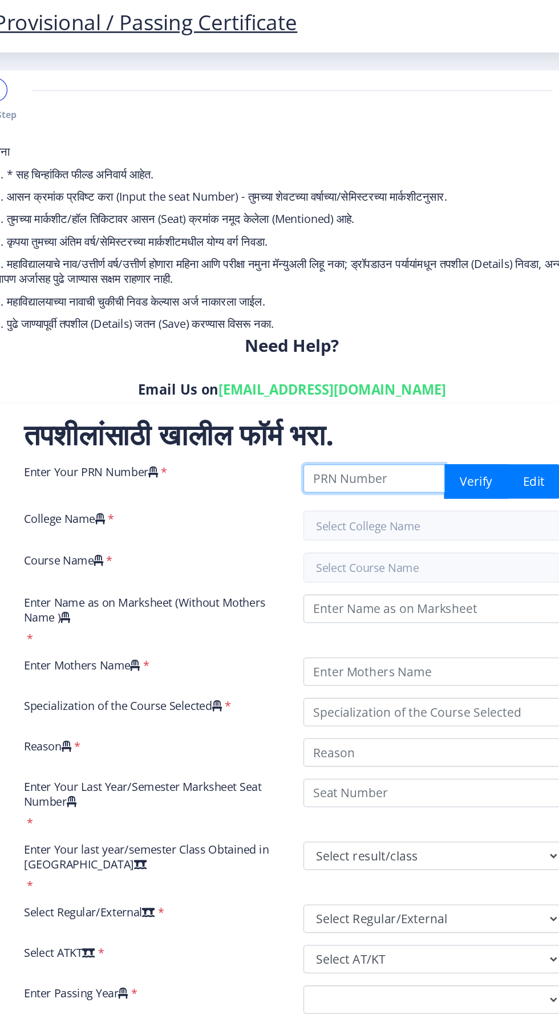
click at [332, 363] on input "Enter Your PRN Number" at bounding box center [358, 368] width 108 height 22
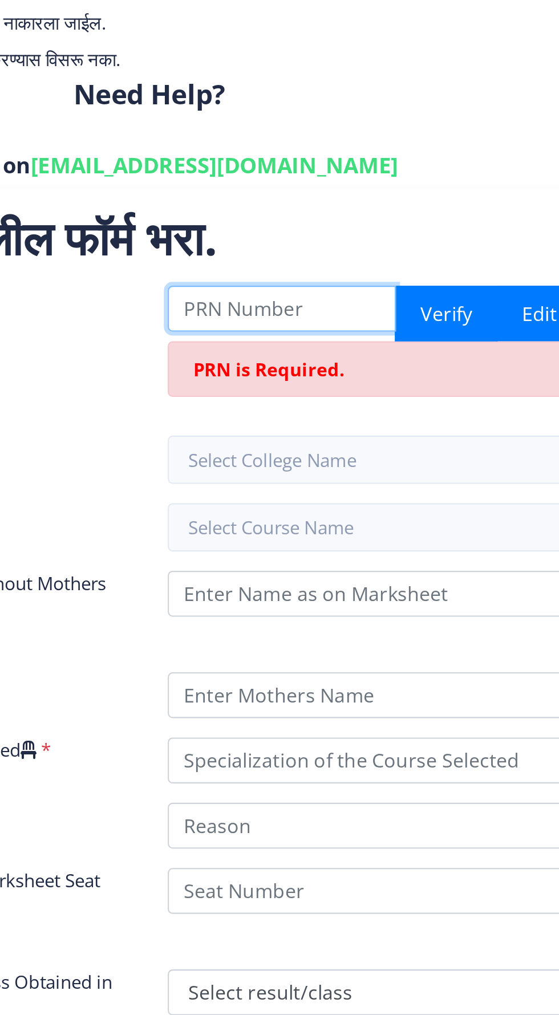
click at [325, 366] on input "Enter Your PRN Number" at bounding box center [358, 368] width 108 height 22
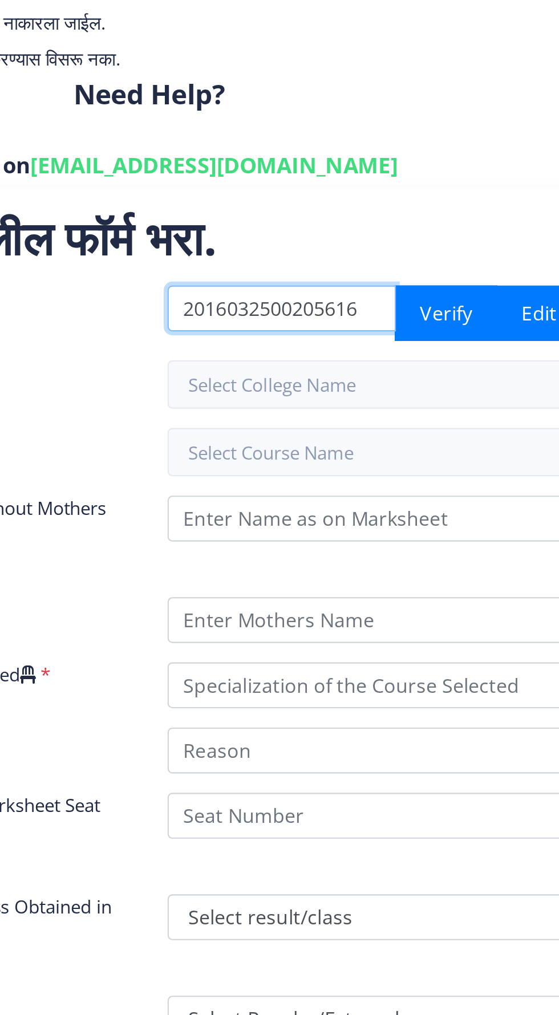
type input "2016032500205616"
click at [274, 404] on div "College Name *" at bounding box center [189, 403] width 213 height 23
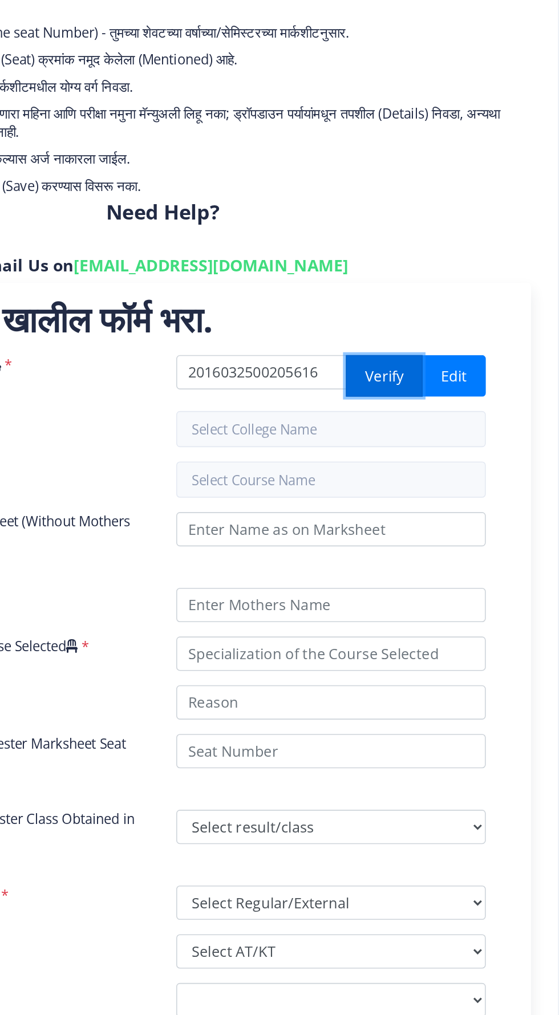
click at [445, 378] on button "Verify" at bounding box center [435, 370] width 48 height 26
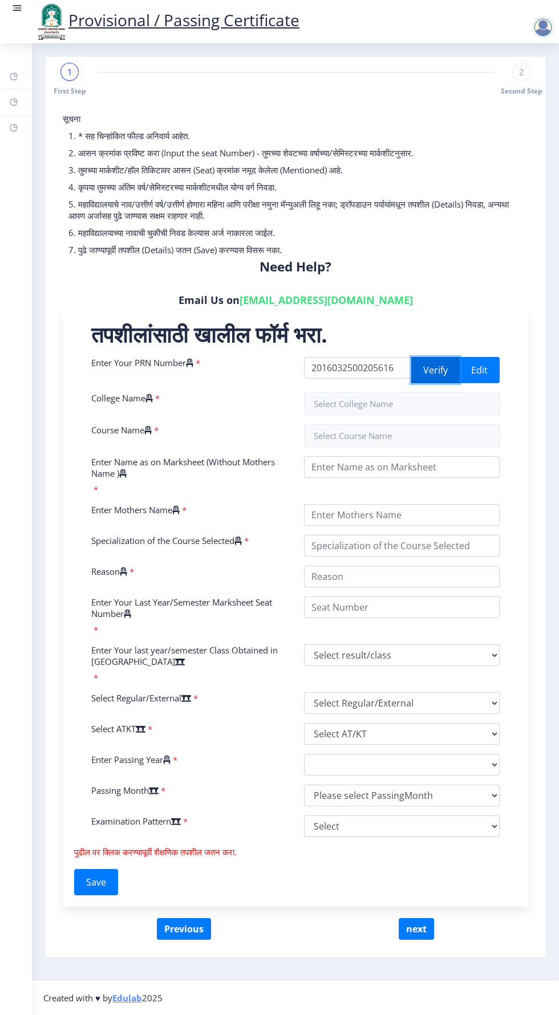
click at [425, 376] on button "Verify" at bounding box center [435, 370] width 48 height 26
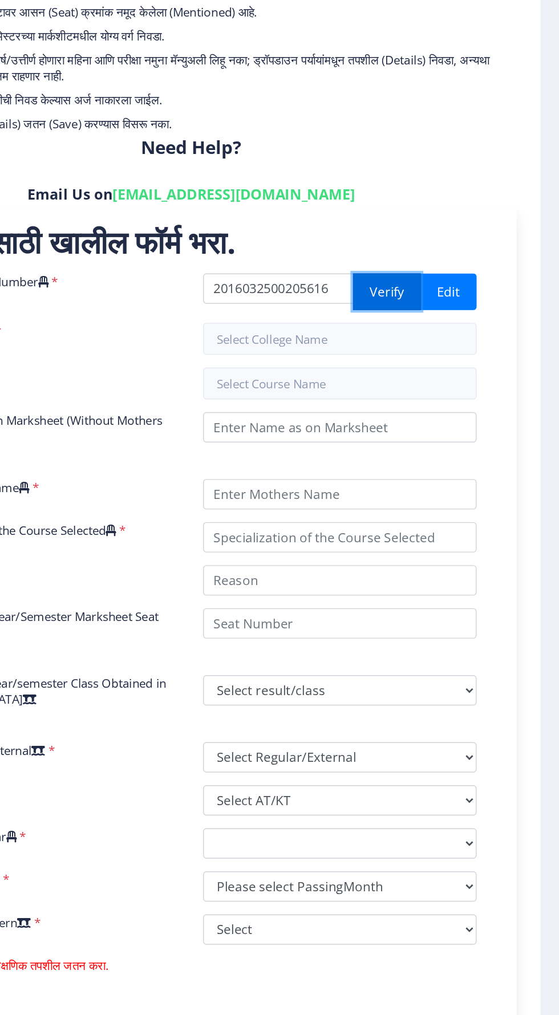
click at [436, 379] on button "Verify" at bounding box center [435, 370] width 48 height 26
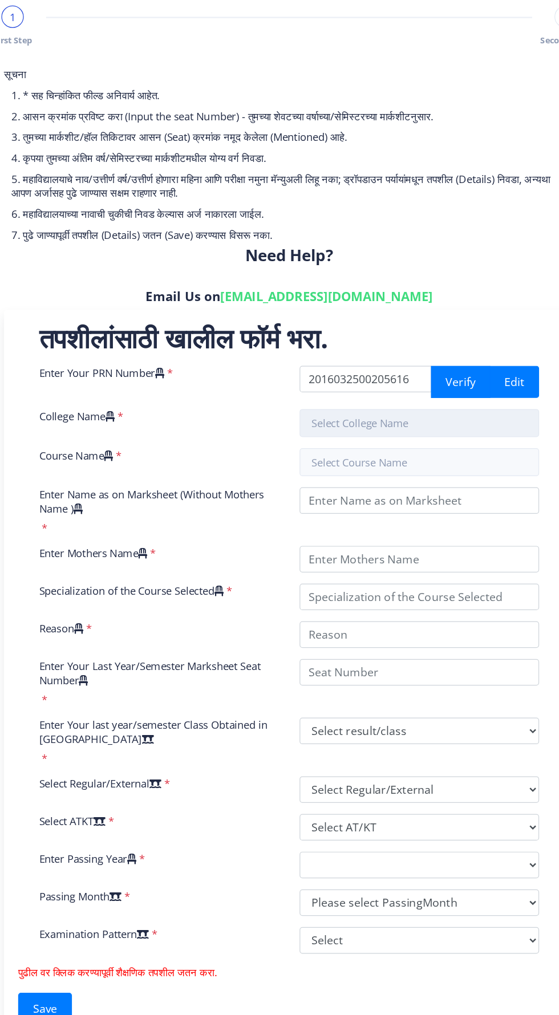
click at [424, 405] on input "text" at bounding box center [402, 403] width 196 height 23
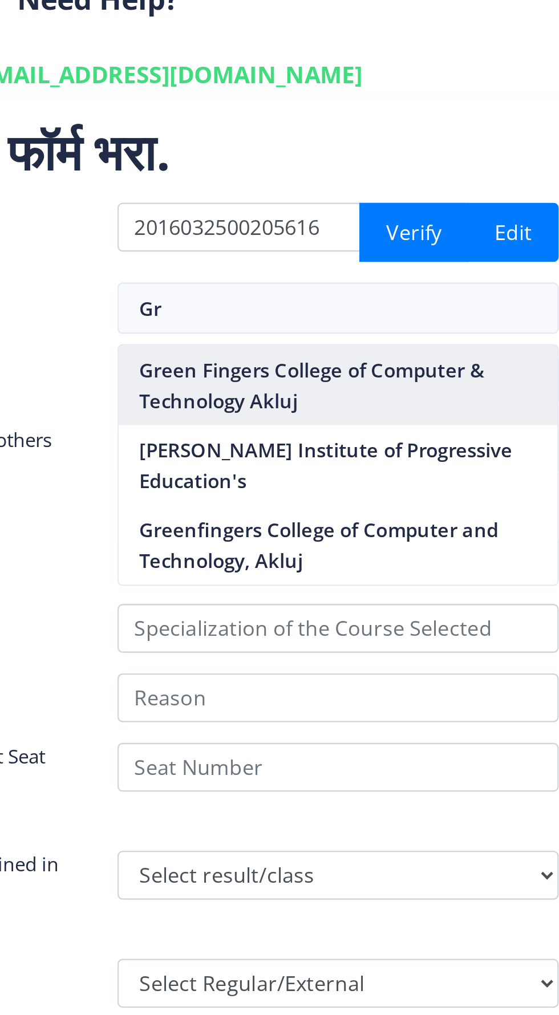
click at [344, 440] on nb-option "Green Fingers College of Computer & Technology Akluj" at bounding box center [402, 437] width 194 height 35
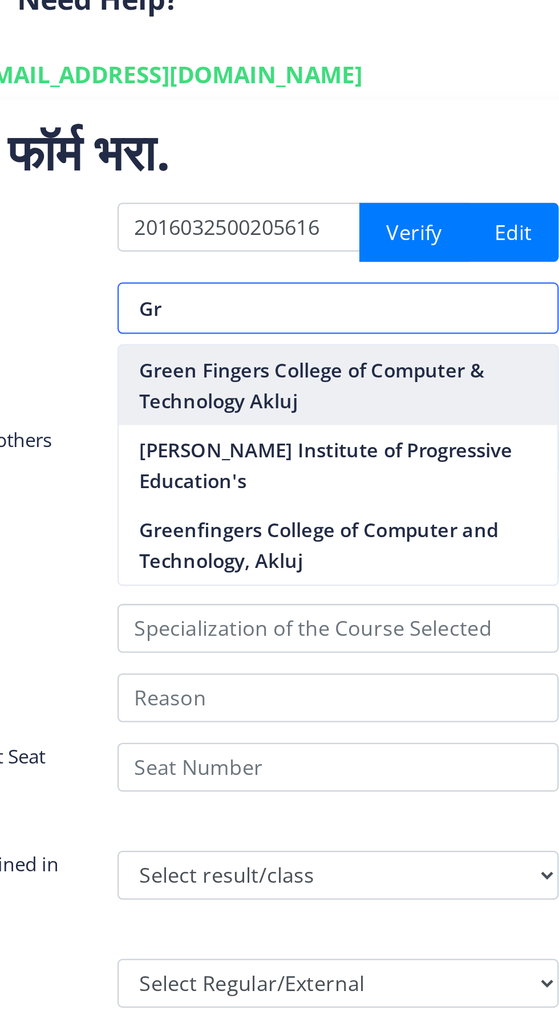
type input "Green Fingers College of Computer & Technology Akluj"
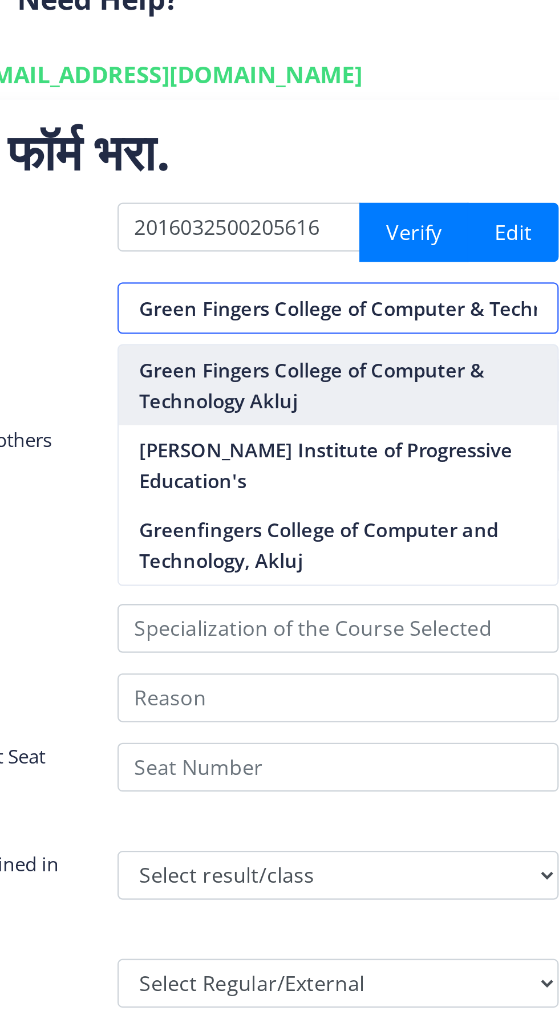
scroll to position [0, 48]
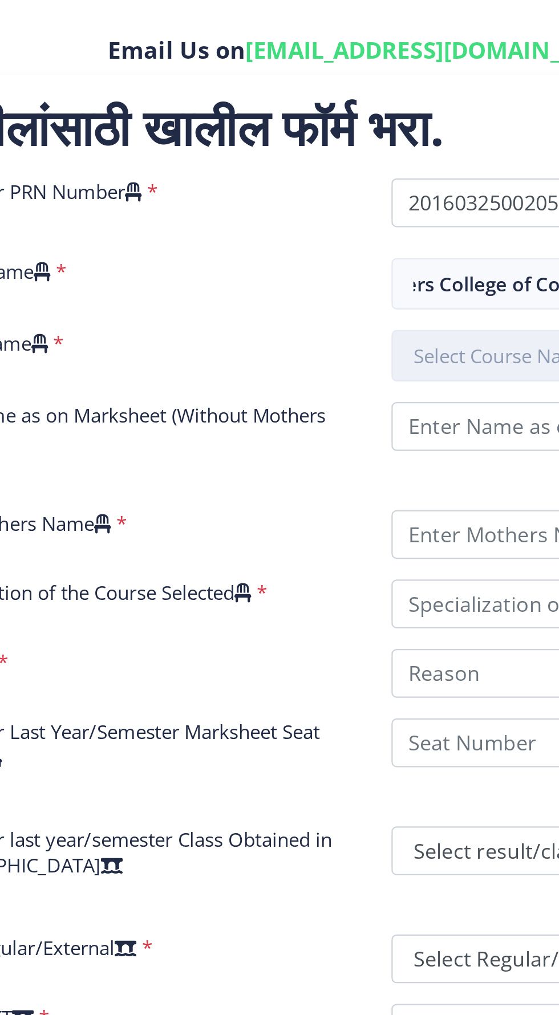
click at [323, 437] on input "text" at bounding box center [402, 435] width 196 height 23
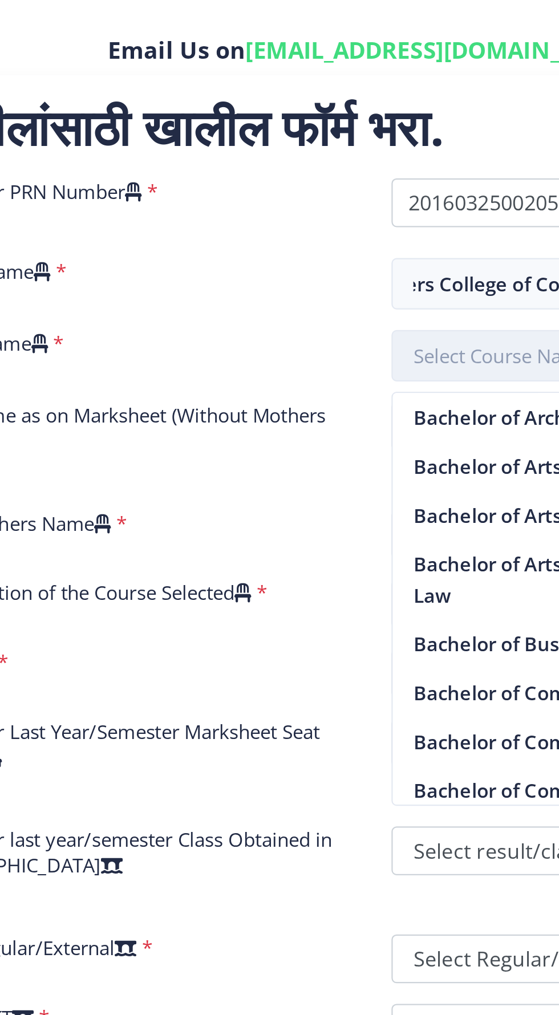
scroll to position [0, 0]
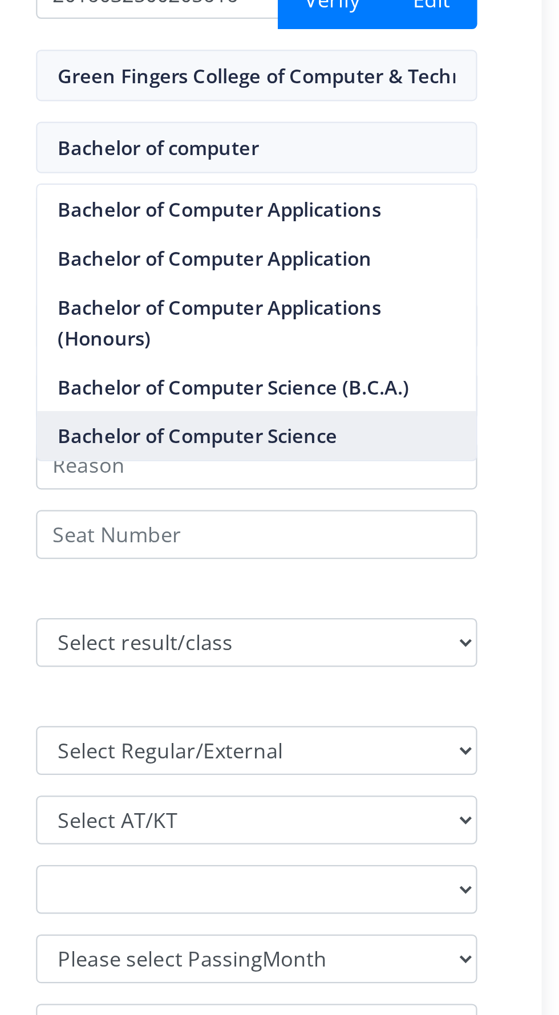
click at [336, 564] on nb-option "Bachelor of Computer Science" at bounding box center [402, 564] width 194 height 22
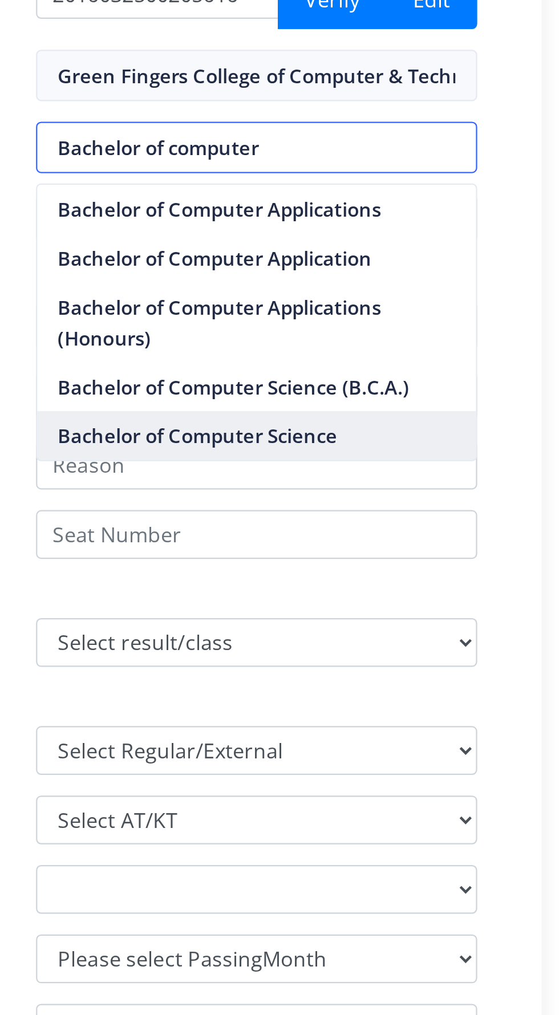
type input "Bachelor of Computer Science"
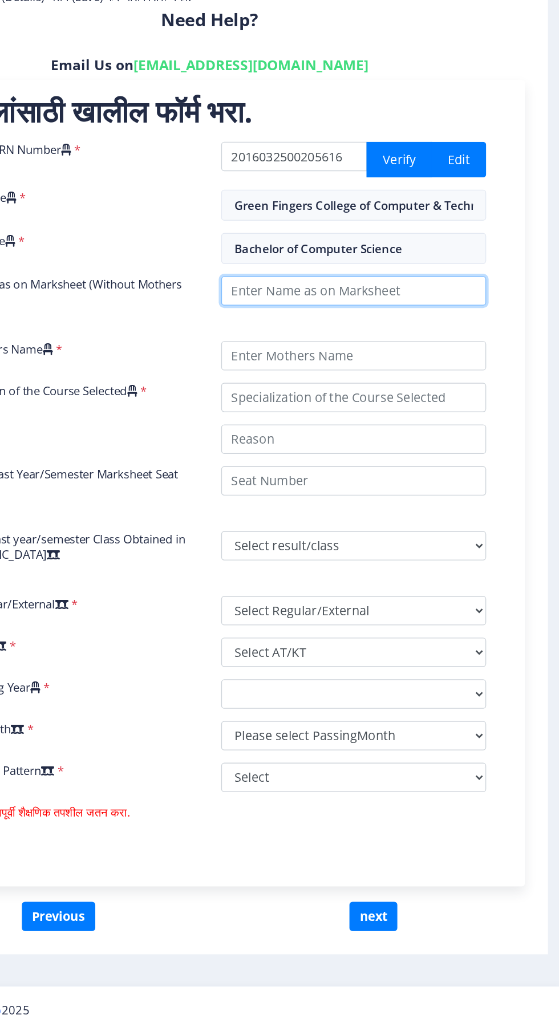
click at [339, 466] on input "Enter Name as on Marksheet (Without Mothers Name )" at bounding box center [402, 467] width 196 height 22
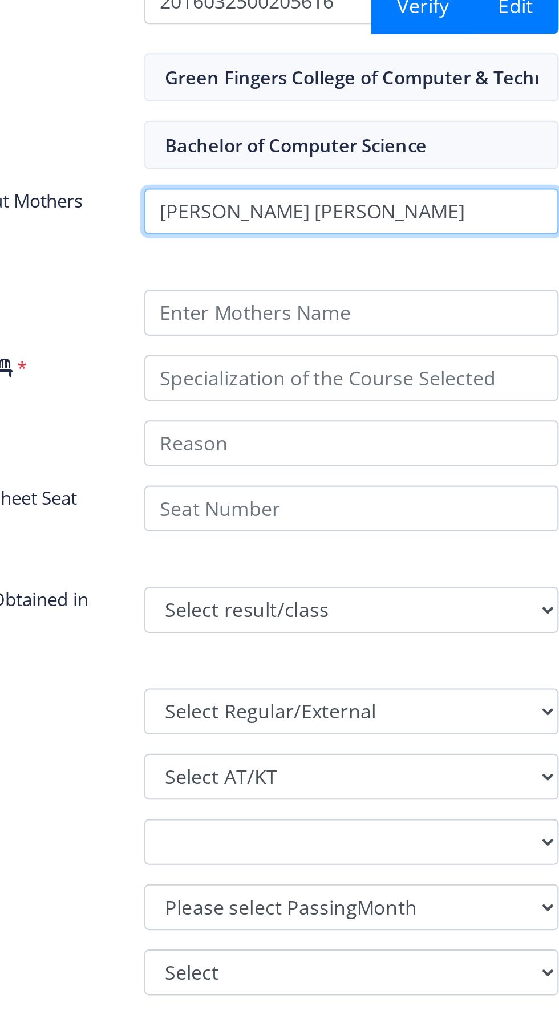
type input "DESHMUKH AKASH CHANDRAKANT"
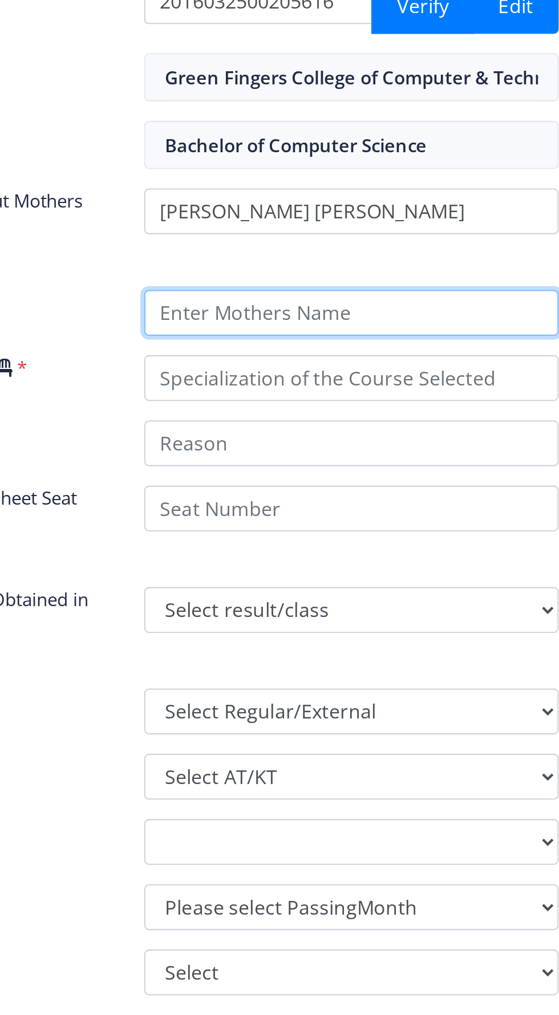
click at [333, 511] on input "Enter Mothers Name" at bounding box center [402, 515] width 196 height 22
click at [374, 511] on input "Enter Mothers Name" at bounding box center [402, 515] width 196 height 22
type input "S"
type input "SHARDA"
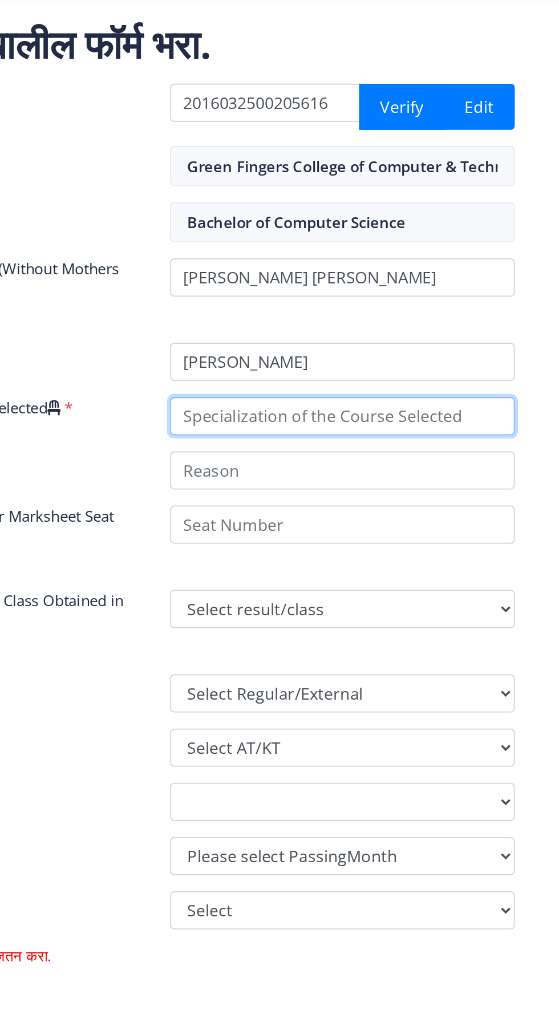
click at [335, 546] on input "Specialization of the Course Selected" at bounding box center [402, 546] width 196 height 22
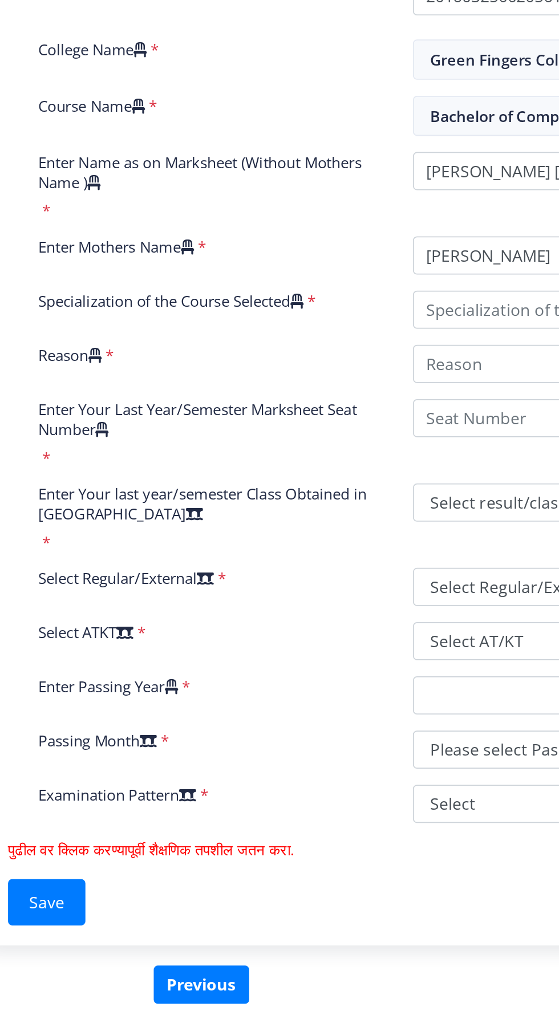
click at [131, 542] on label "Specialization of the Course Selected" at bounding box center [166, 540] width 151 height 11
click at [304, 542] on input "Specialization of the Course Selected" at bounding box center [402, 546] width 196 height 22
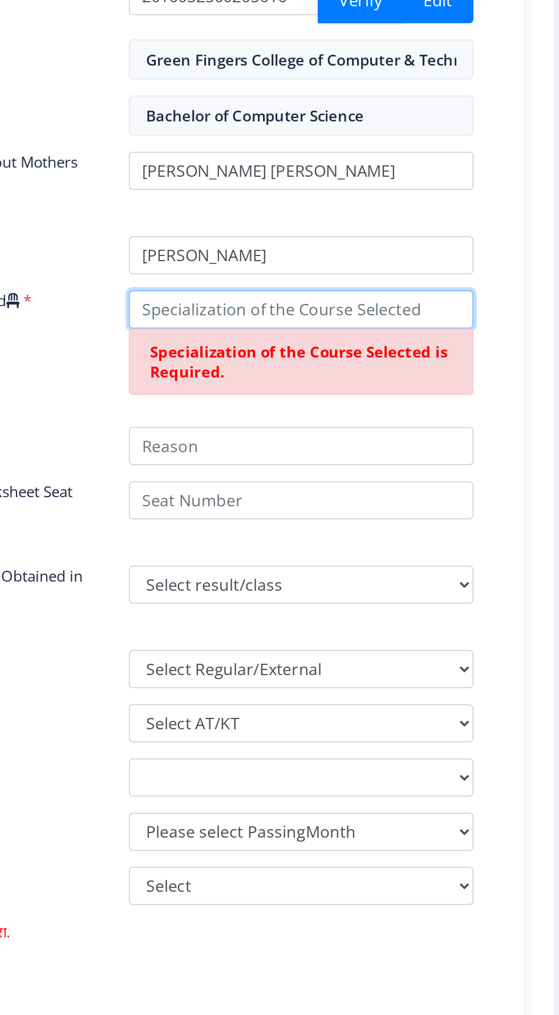
click at [348, 543] on input "Specialization of the Course Selected" at bounding box center [402, 546] width 196 height 22
type input "V"
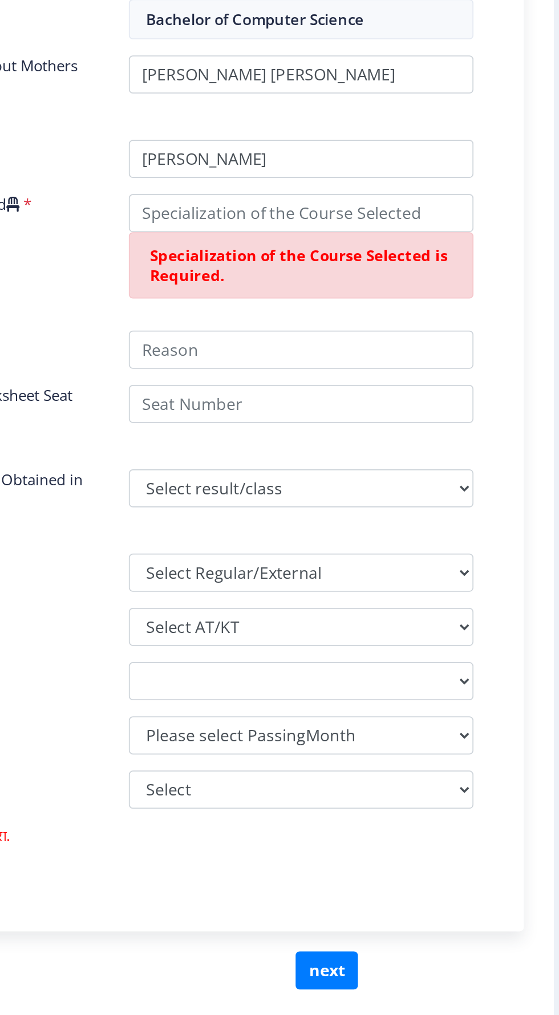
click at [271, 598] on div "Specialization of the Course Selected *" at bounding box center [189, 569] width 213 height 68
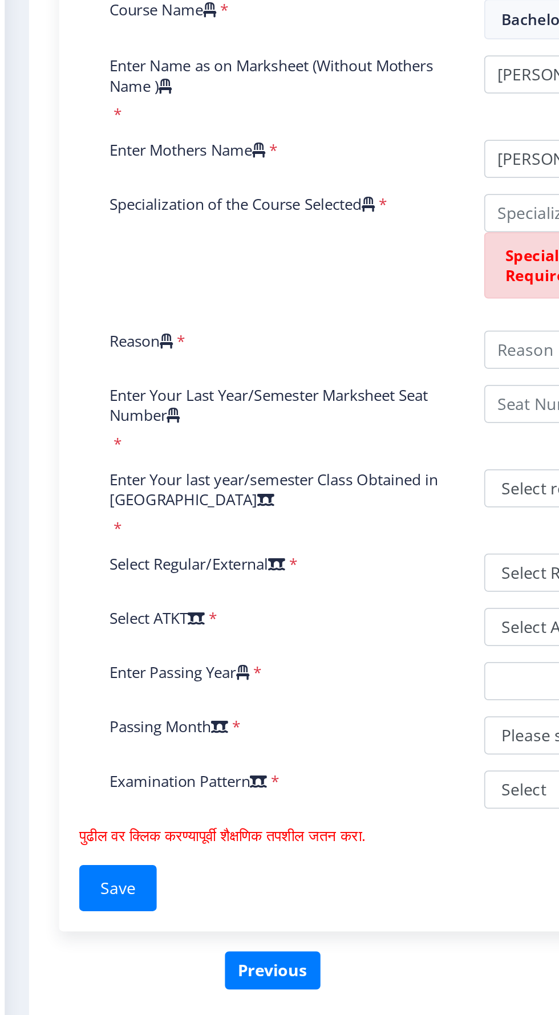
click at [115, 616] on label "Reason" at bounding box center [109, 617] width 36 height 11
click at [304, 616] on input "Reason" at bounding box center [402, 623] width 196 height 22
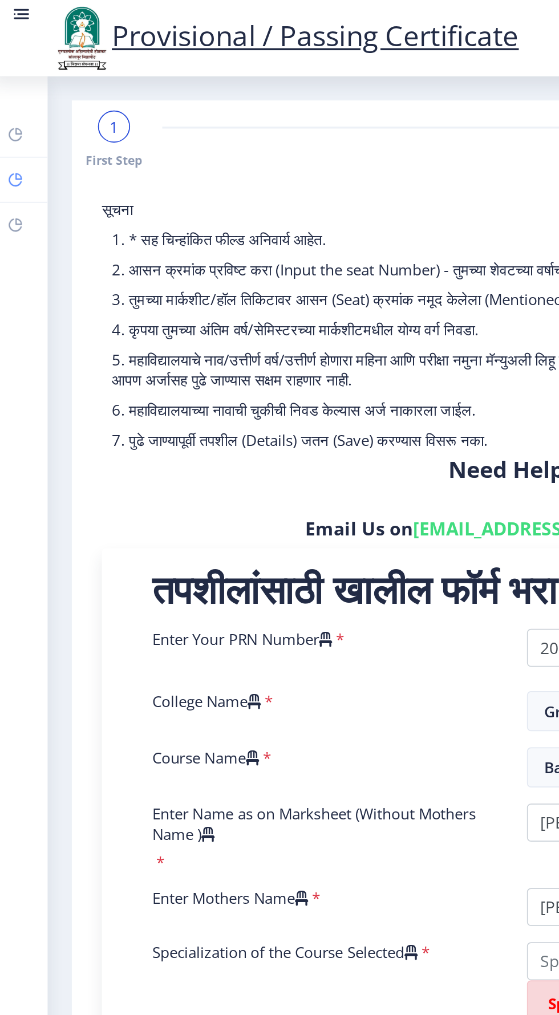
click at [18, 100] on rect at bounding box center [13, 102] width 9 height 9
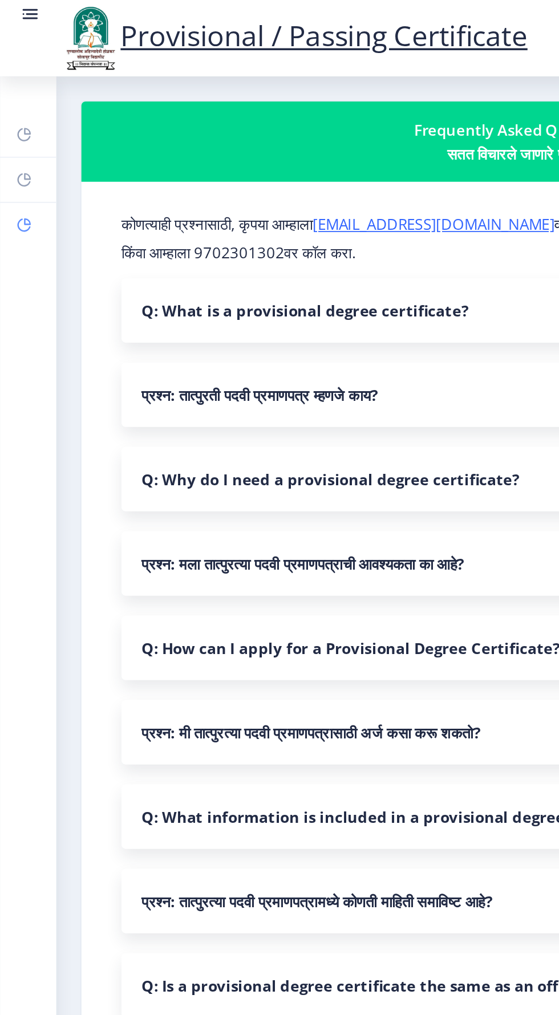
click at [21, 135] on link "Profile" at bounding box center [16, 127] width 32 height 25
select select
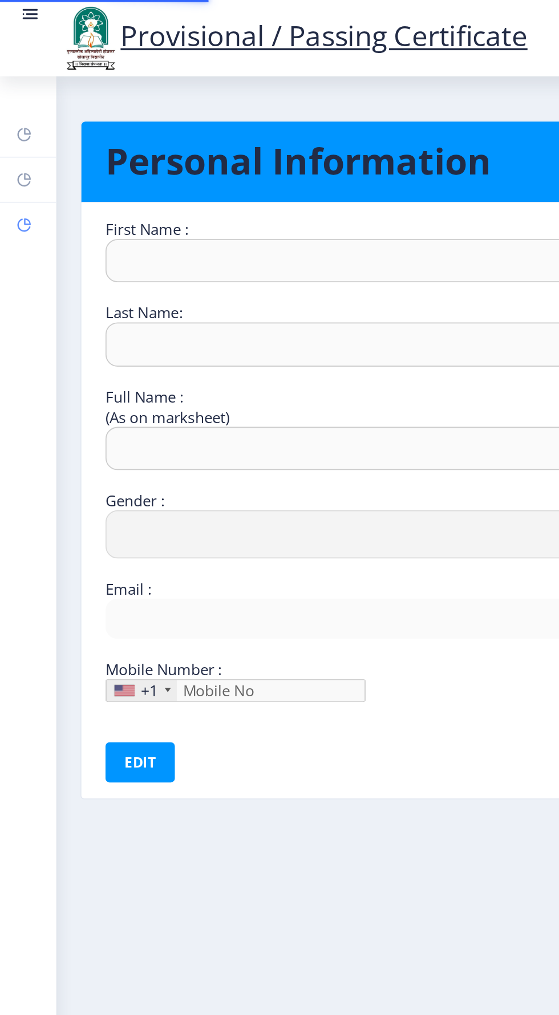
type input "Akash"
type input "Deshmukh"
type input "DESHMUKH AKASH CHANDRAKANT"
select select "Male"
type input "[EMAIL_ADDRESS][DOMAIN_NAME]"
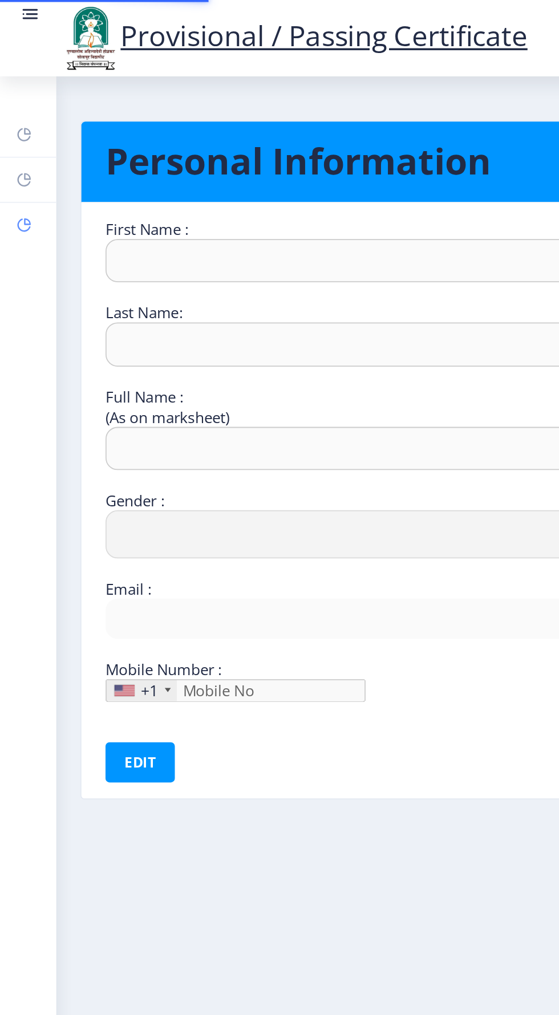
type input "7387872494"
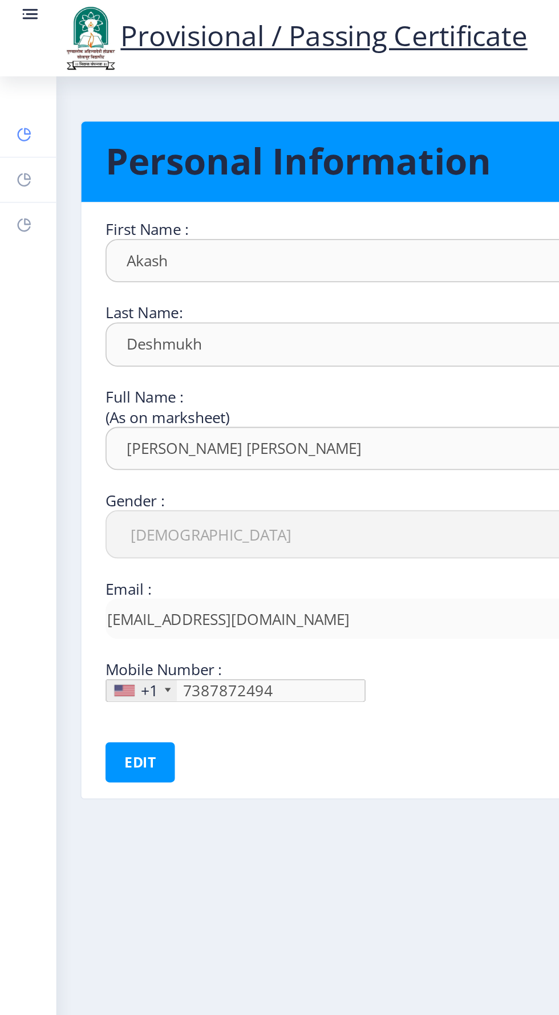
click at [19, 65] on link "Dashboard" at bounding box center [16, 76] width 32 height 25
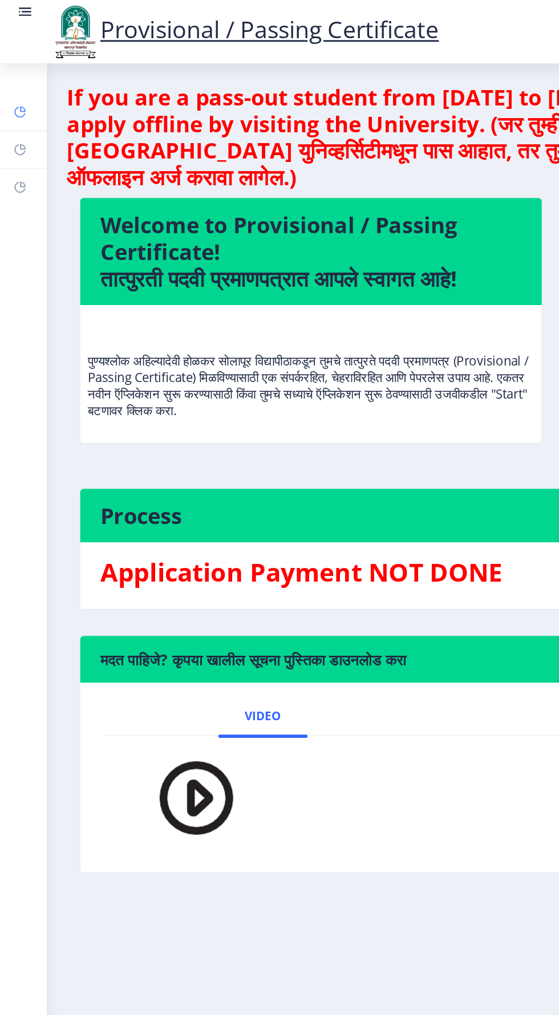
click at [16, 66] on link "Dashboard" at bounding box center [16, 76] width 32 height 25
click at [37, 14] on img at bounding box center [51, 21] width 34 height 39
click at [19, 17] on link at bounding box center [16, 21] width 11 height 39
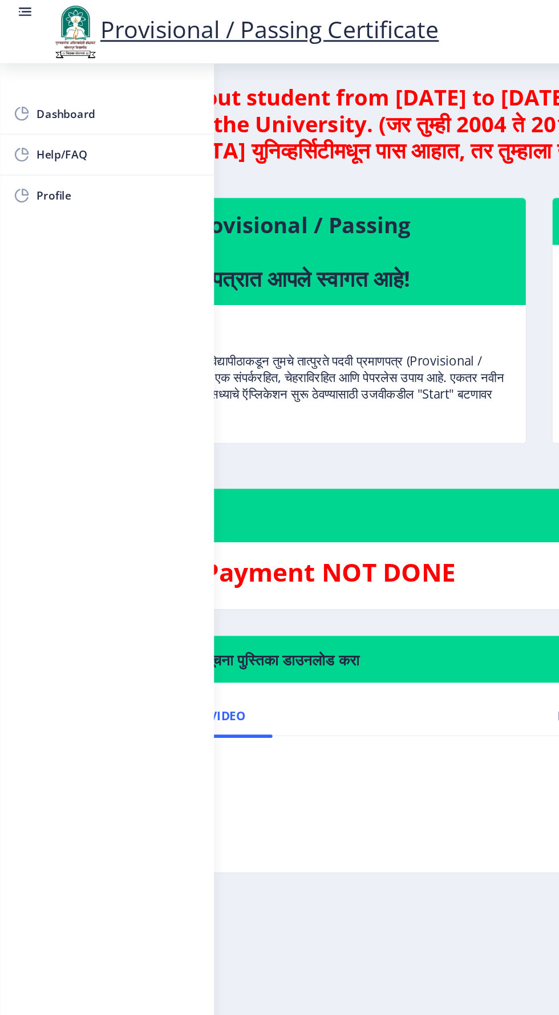
click at [38, 18] on img at bounding box center [51, 21] width 34 height 39
click at [22, 17] on link at bounding box center [16, 21] width 11 height 39
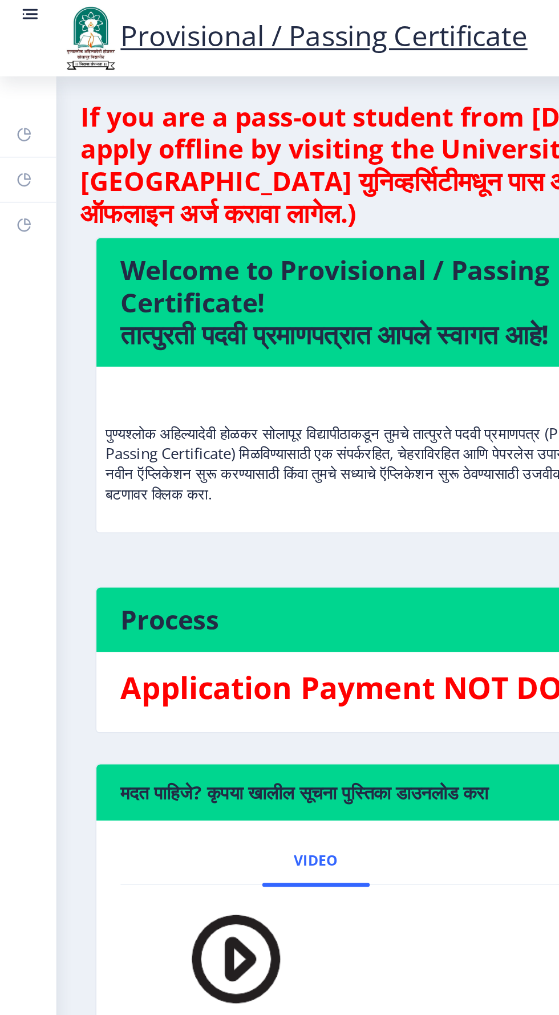
select select
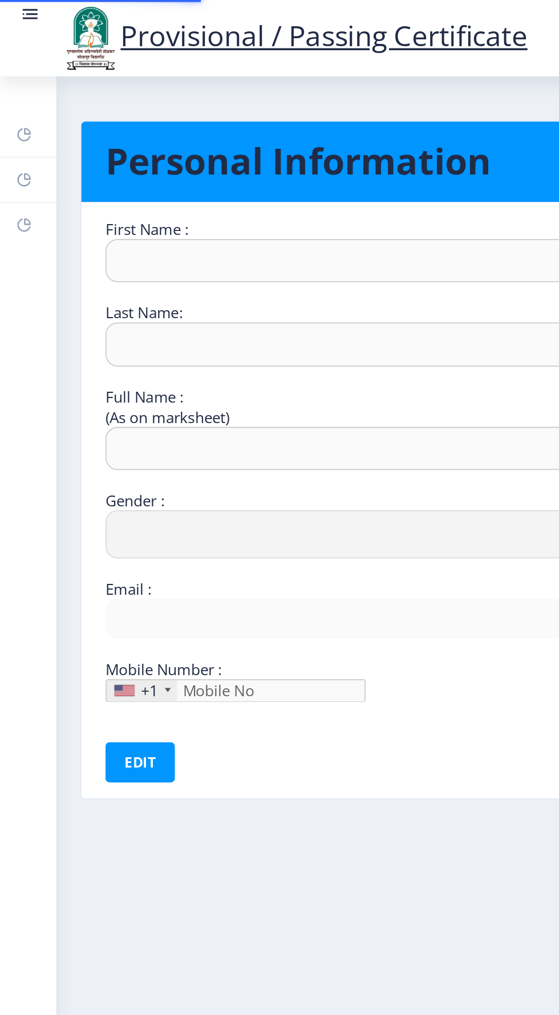
type input "Akash"
type input "Deshmukh"
type input "DESHMUKH AKASH CHANDRAKANT"
select select "Male"
type input "[EMAIL_ADDRESS][DOMAIN_NAME]"
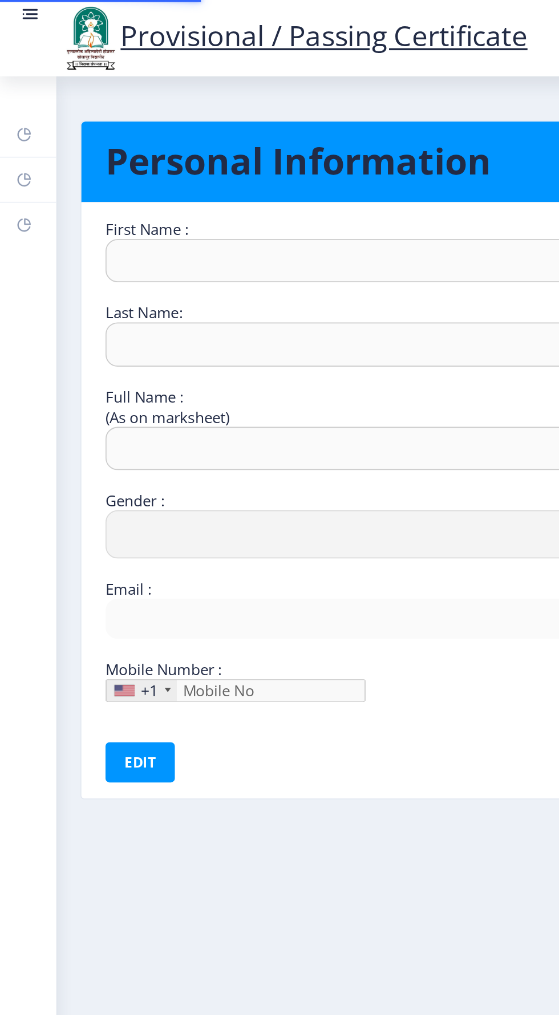
type input "7387872494"
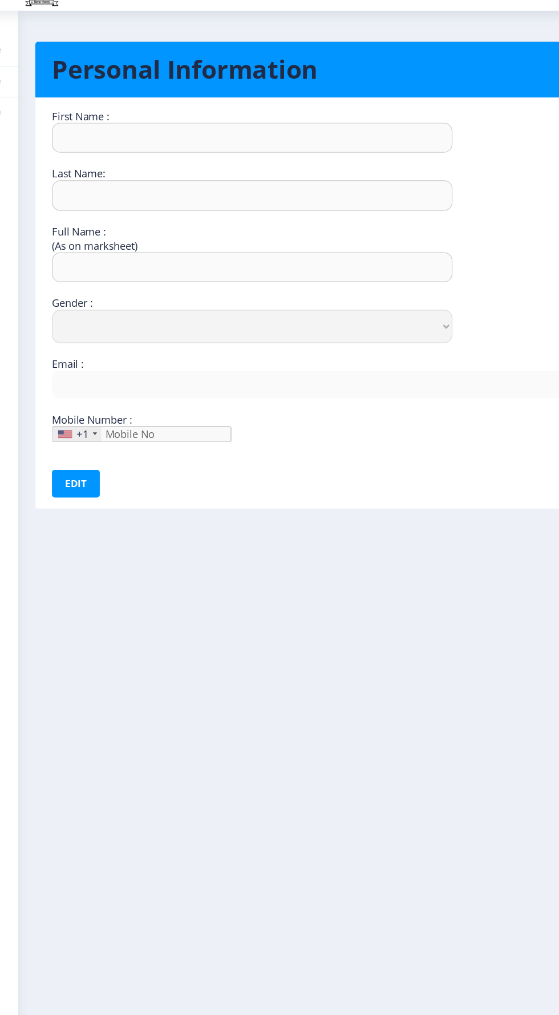
select select
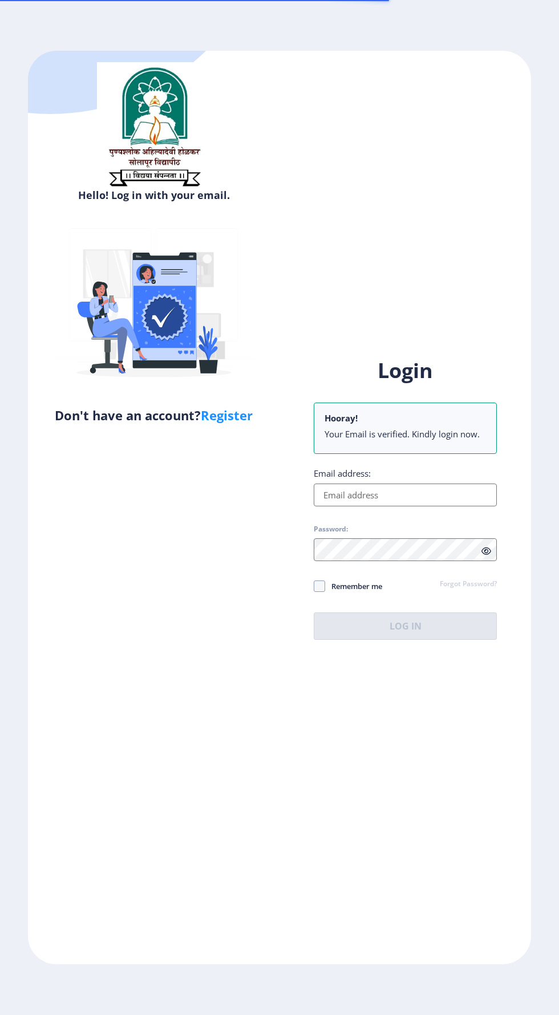
scroll to position [87, 0]
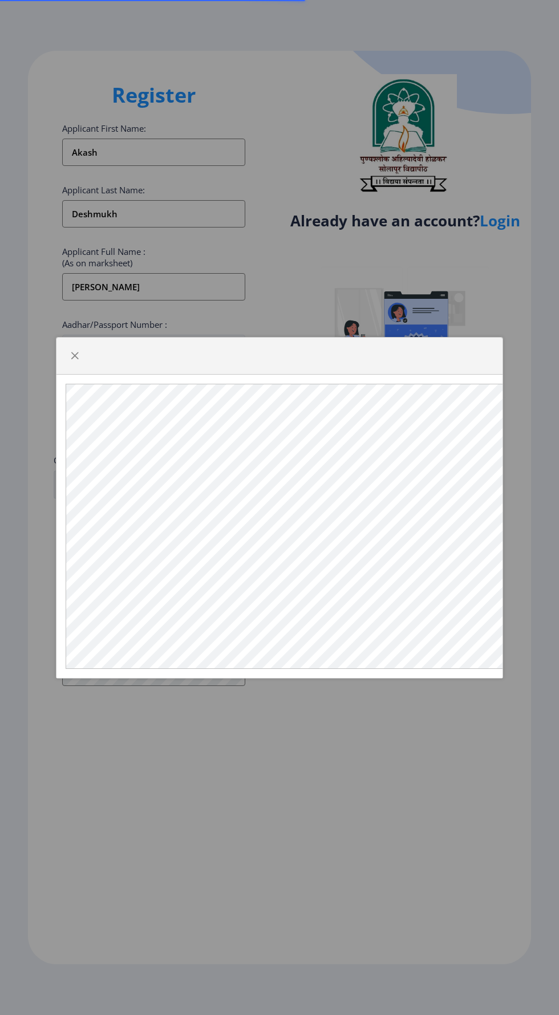
select select "[DEMOGRAPHIC_DATA]"
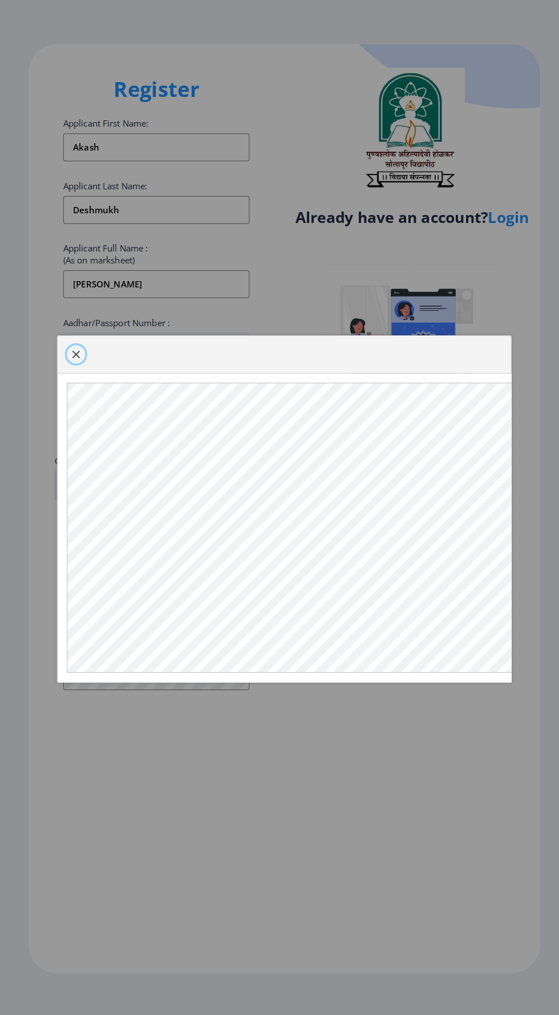
click at [78, 360] on span "button" at bounding box center [74, 355] width 9 height 9
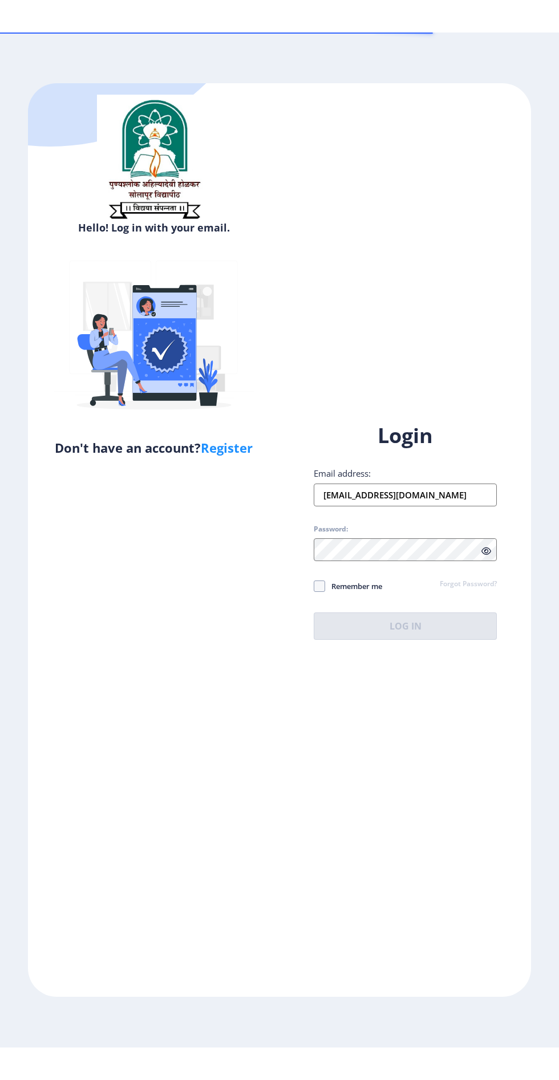
scroll to position [87, 0]
